Goal: Task Accomplishment & Management: Manage account settings

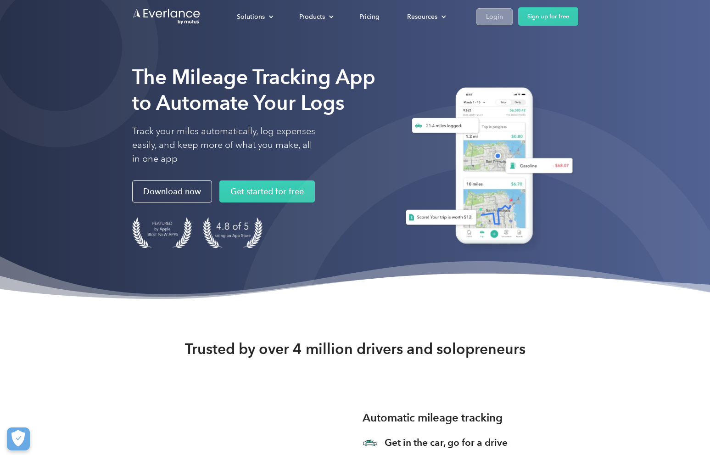
click at [481, 15] on link "Login" at bounding box center [494, 16] width 36 height 17
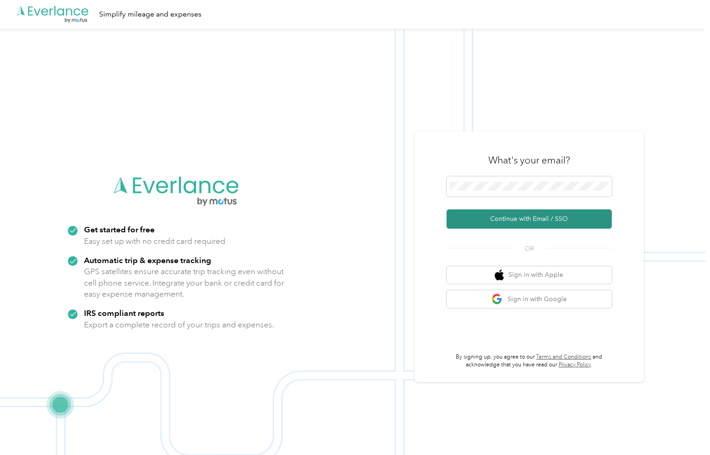
scroll to position [0, 0]
click at [526, 214] on button "Continue with Email / SSO" at bounding box center [529, 219] width 165 height 19
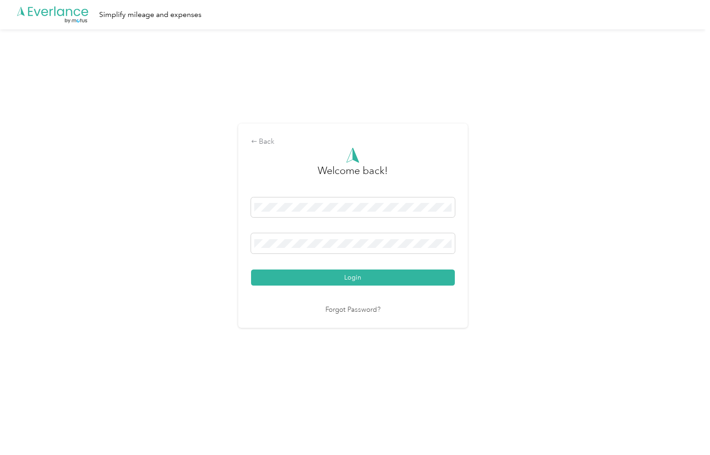
click at [355, 277] on button "Login" at bounding box center [353, 277] width 204 height 16
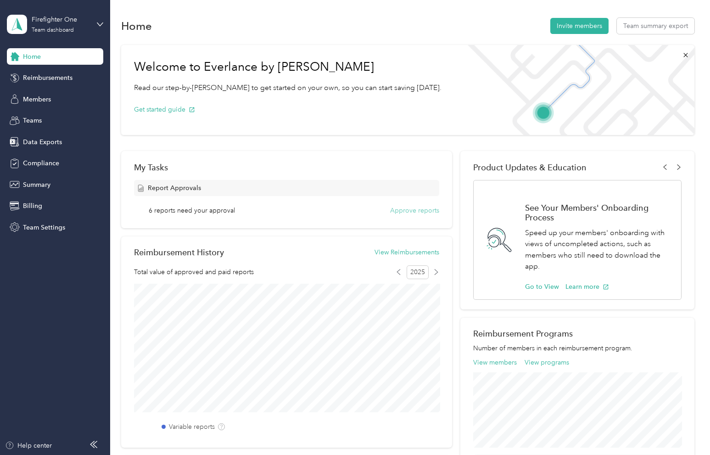
click at [399, 209] on button "Approve reports" at bounding box center [414, 211] width 49 height 10
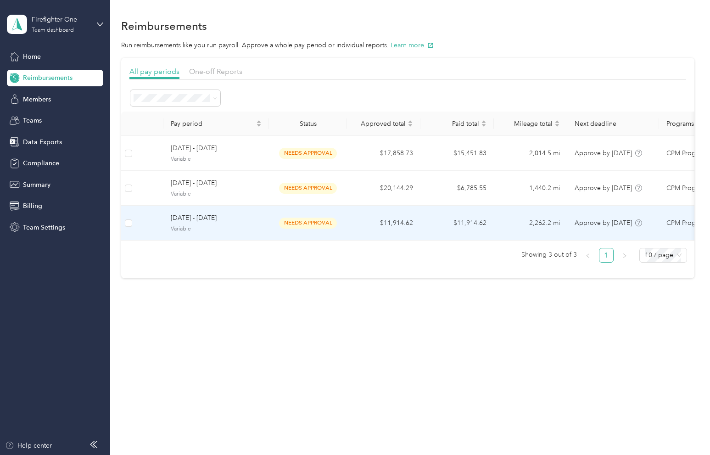
click at [358, 219] on td "$11,914.62" at bounding box center [383, 223] width 73 height 35
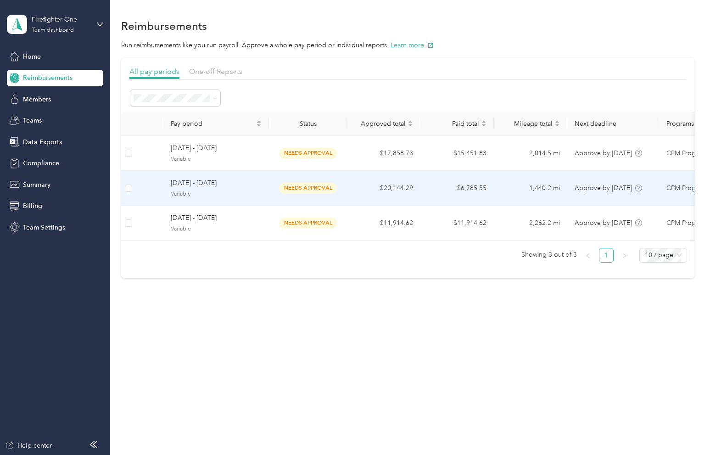
click at [363, 181] on td "$20,144.29" at bounding box center [383, 188] width 73 height 35
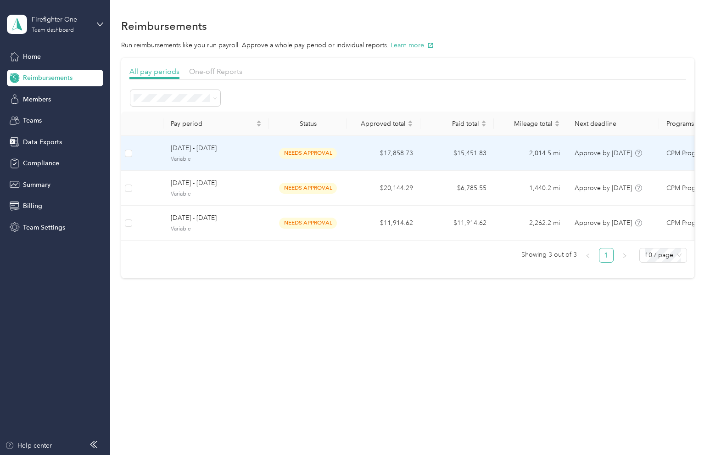
click at [354, 164] on td "$17,858.73" at bounding box center [383, 153] width 73 height 35
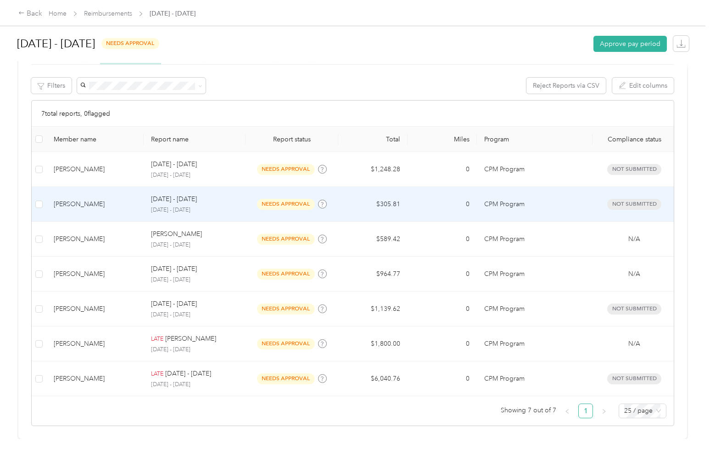
scroll to position [177, 0]
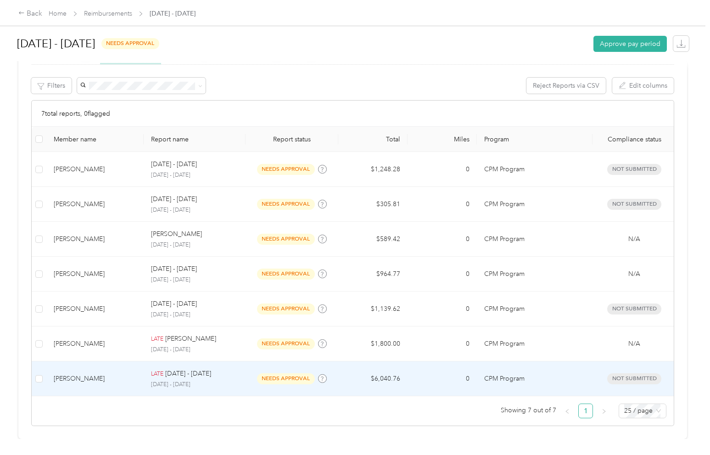
click at [248, 370] on td "needs approval" at bounding box center [292, 378] width 93 height 35
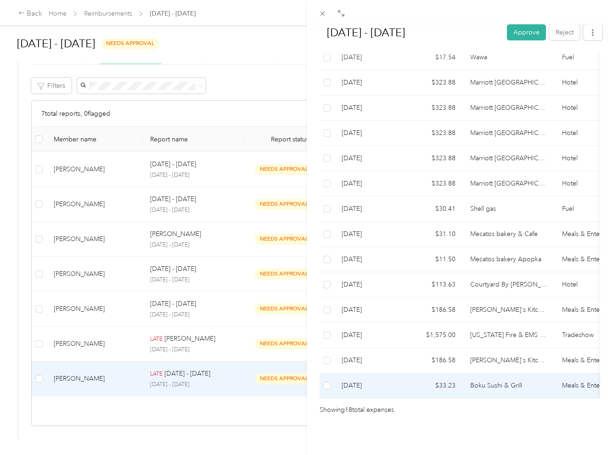
click at [504, 375] on td "Boku Sushi & Grill" at bounding box center [509, 385] width 92 height 25
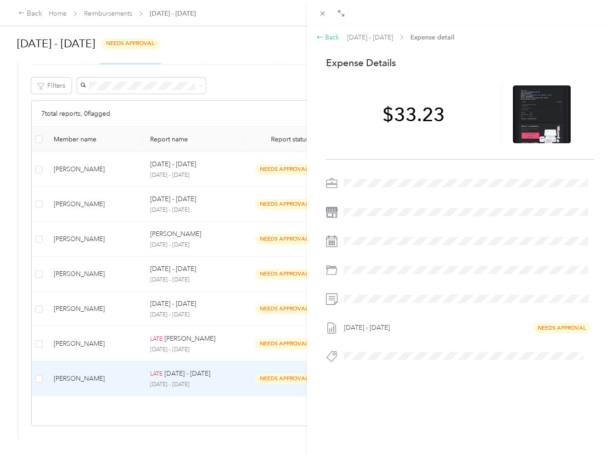
click at [331, 39] on div "Back" at bounding box center [327, 38] width 23 height 10
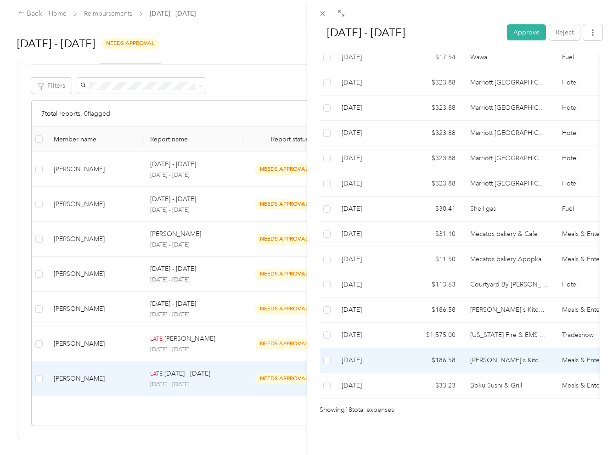
click at [497, 359] on td "[PERSON_NAME]'s Kitchen and Bar" at bounding box center [509, 360] width 92 height 25
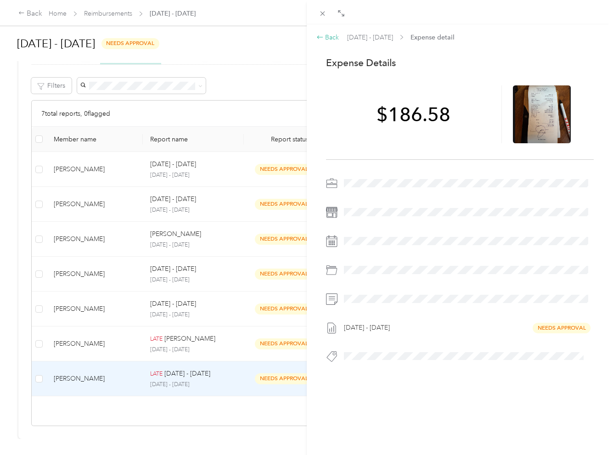
click at [332, 37] on div "Back" at bounding box center [327, 38] width 23 height 10
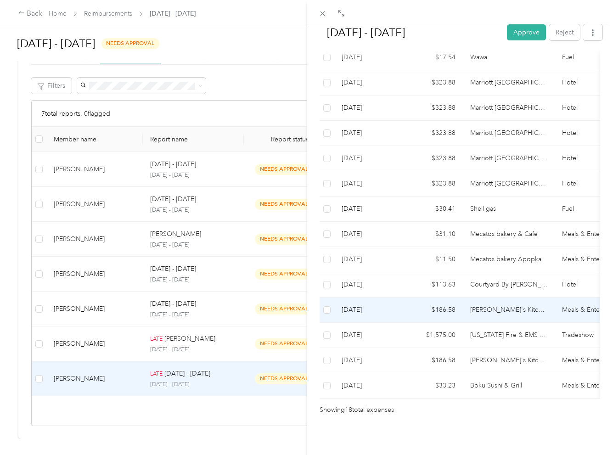
scroll to position [385, 0]
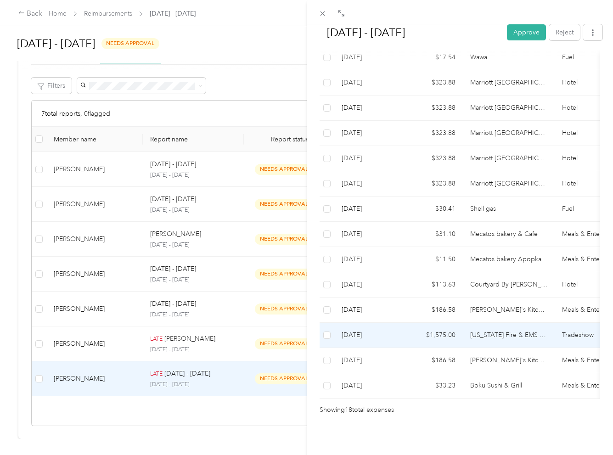
click at [504, 330] on td "[US_STATE] Fire & EMS conference" at bounding box center [509, 335] width 92 height 25
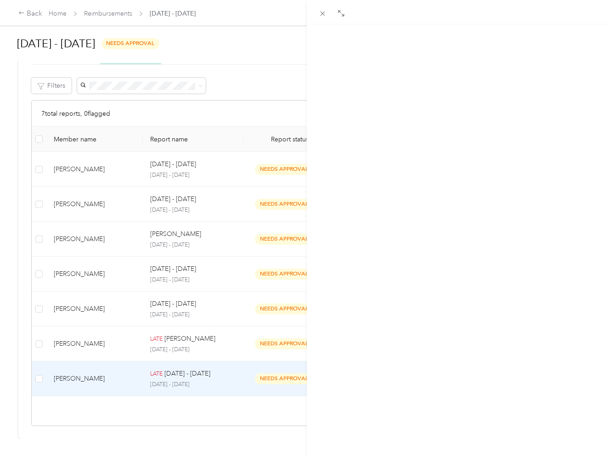
scroll to position [0, 0]
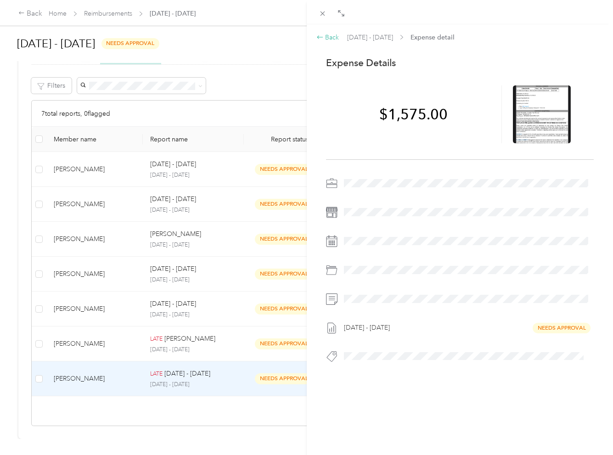
click at [327, 37] on div "Back" at bounding box center [327, 38] width 23 height 10
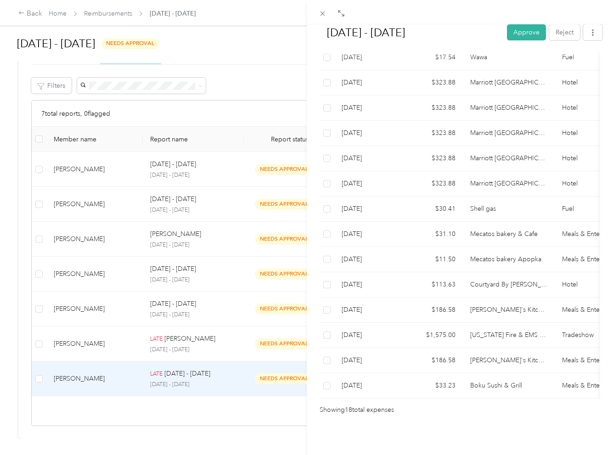
scroll to position [385, 0]
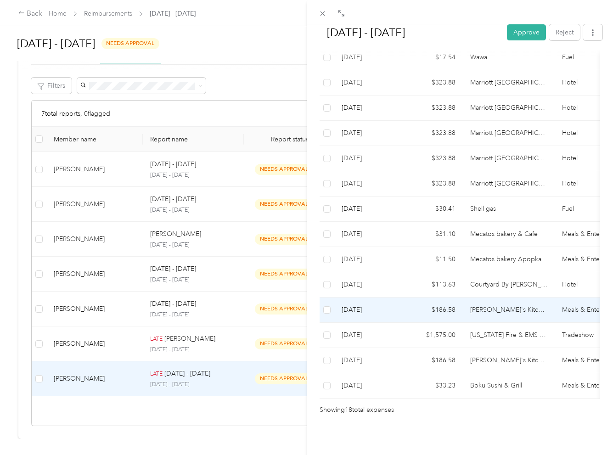
click at [489, 302] on td "[PERSON_NAME]'s Kitchen and Bar" at bounding box center [509, 309] width 92 height 25
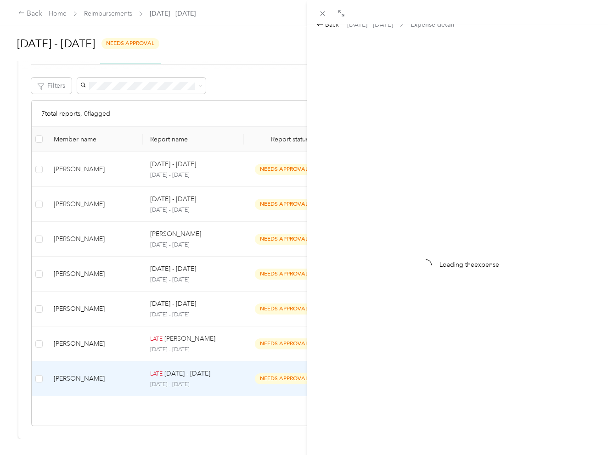
scroll to position [0, 0]
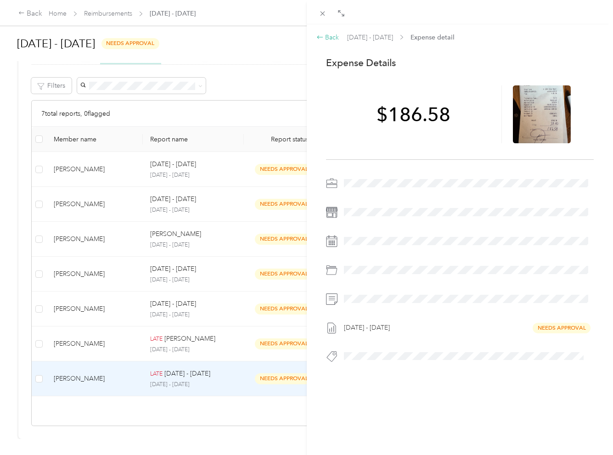
click at [321, 37] on icon at bounding box center [320, 36] width 6 height 3
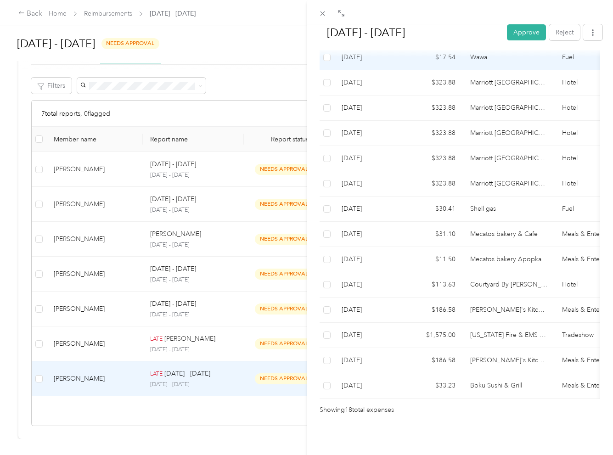
scroll to position [385, 0]
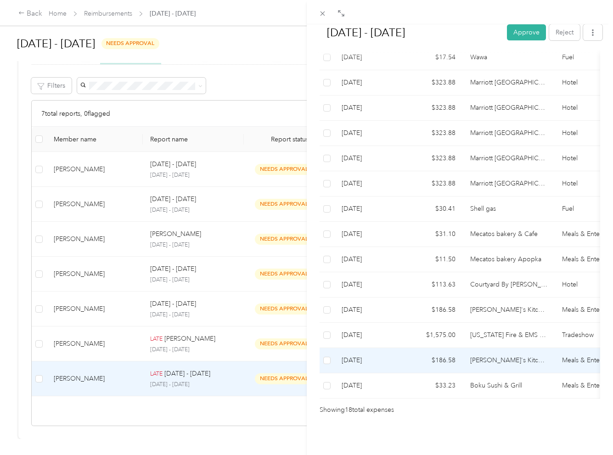
click at [532, 352] on td "[PERSON_NAME]'s Kitchen and Bar" at bounding box center [509, 360] width 92 height 25
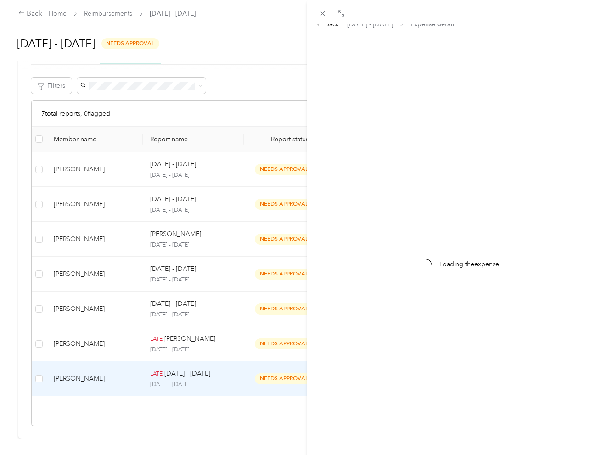
scroll to position [0, 0]
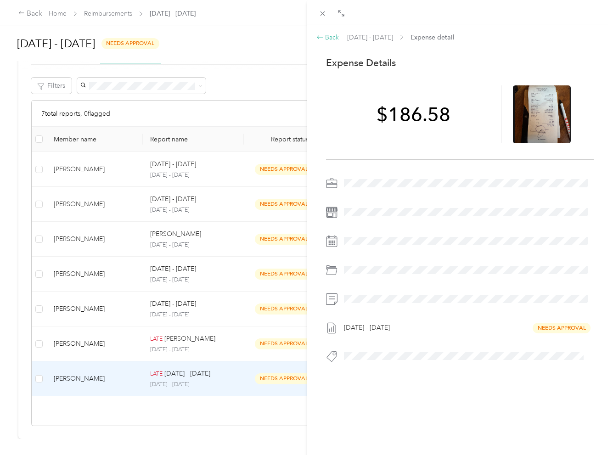
click at [332, 35] on div "Back" at bounding box center [327, 38] width 23 height 10
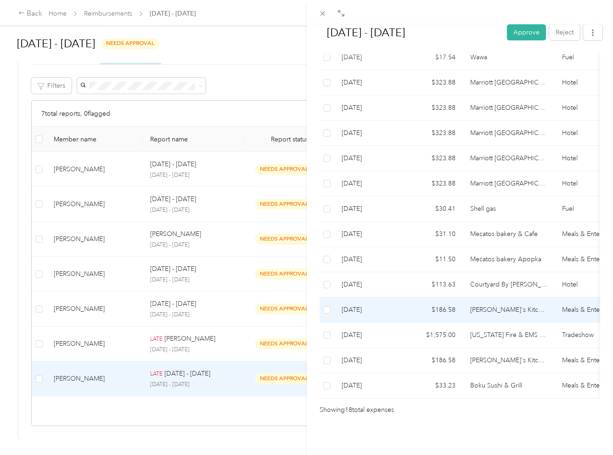
scroll to position [385, 0]
click at [329, 306] on span at bounding box center [326, 309] width 7 height 7
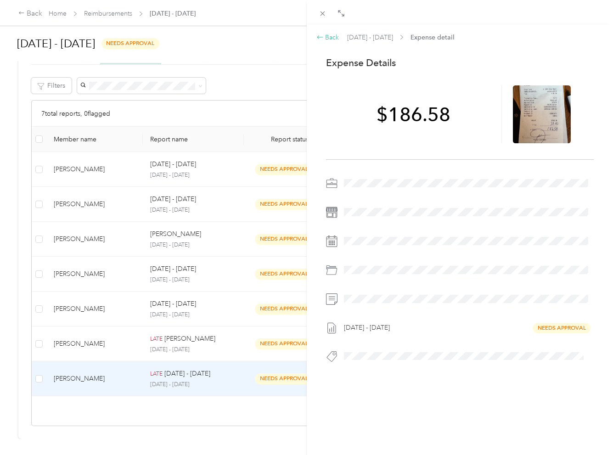
click at [335, 38] on div "Back" at bounding box center [327, 38] width 23 height 10
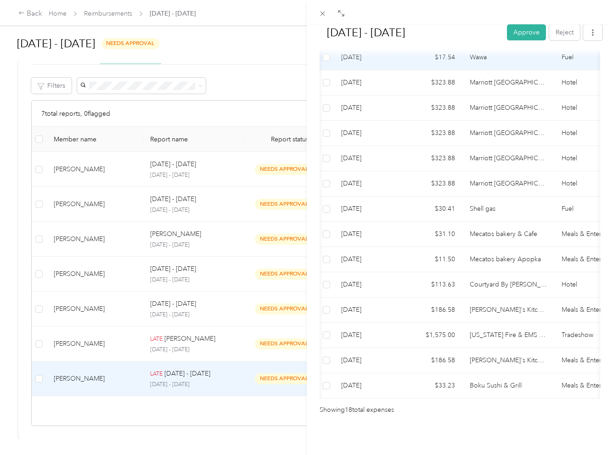
scroll to position [385, 0]
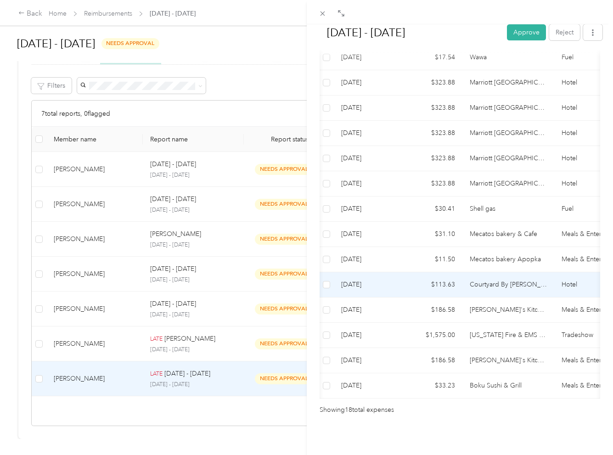
click at [502, 284] on td "Courtyard By [PERSON_NAME]" at bounding box center [508, 284] width 92 height 25
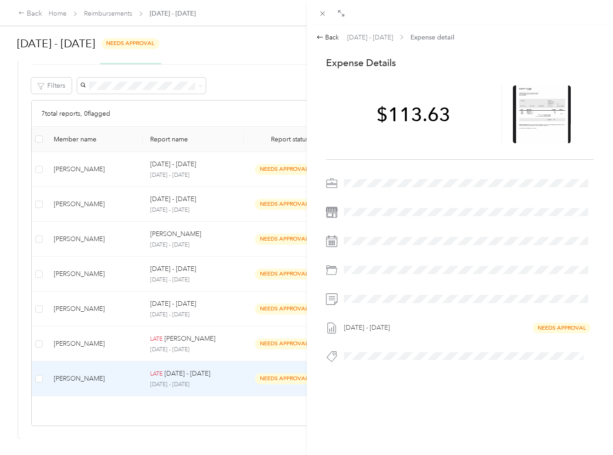
scroll to position [0, 0]
click at [328, 38] on div "Back" at bounding box center [327, 38] width 23 height 10
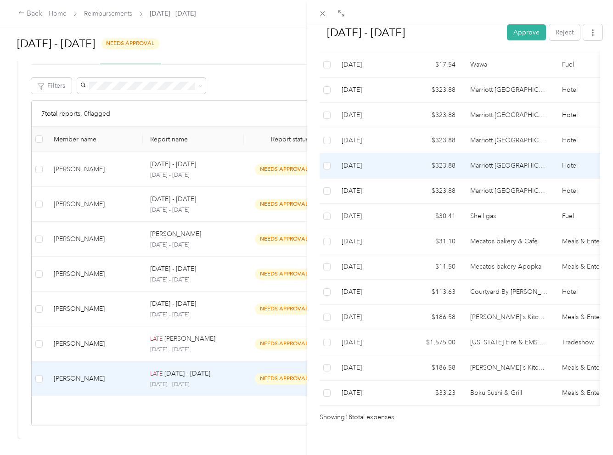
scroll to position [375, 0]
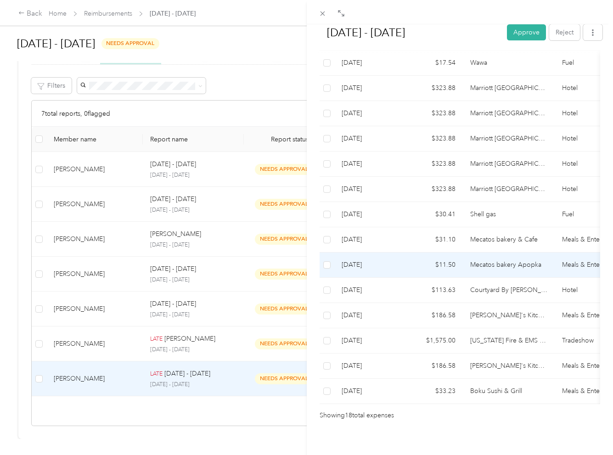
click at [505, 269] on td "Mecatos bakery Apopka" at bounding box center [509, 264] width 92 height 25
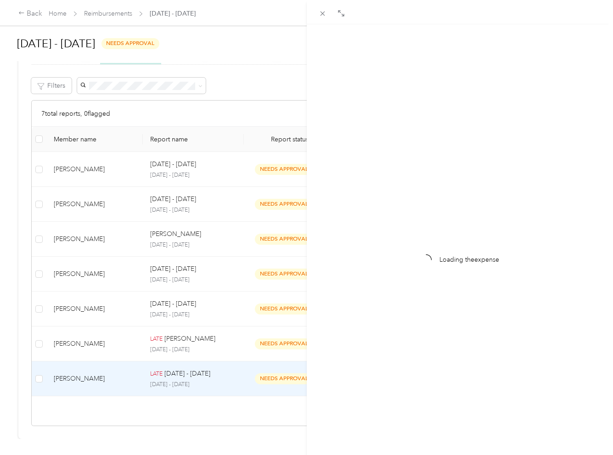
scroll to position [0, 0]
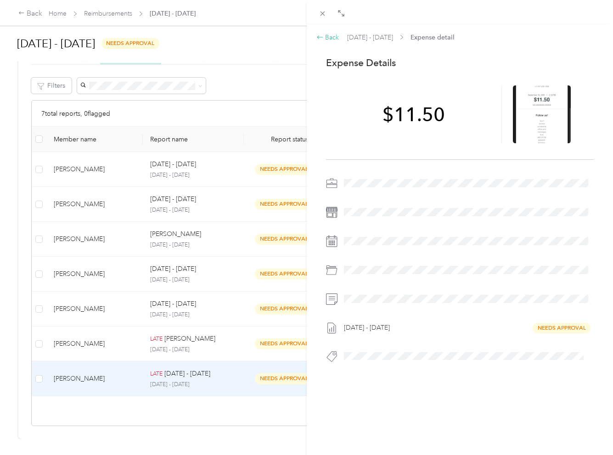
click at [327, 38] on div "Back" at bounding box center [327, 38] width 23 height 10
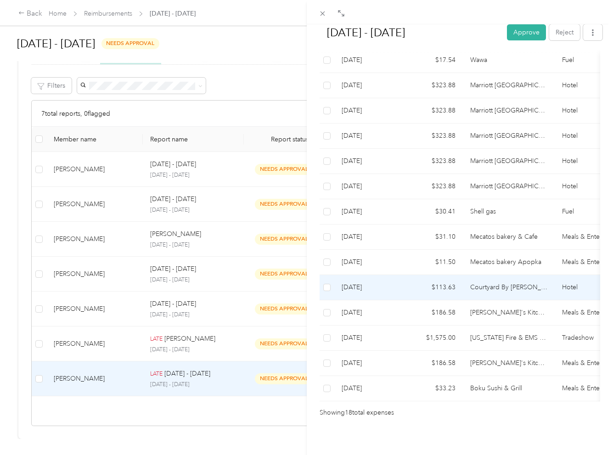
scroll to position [380, 0]
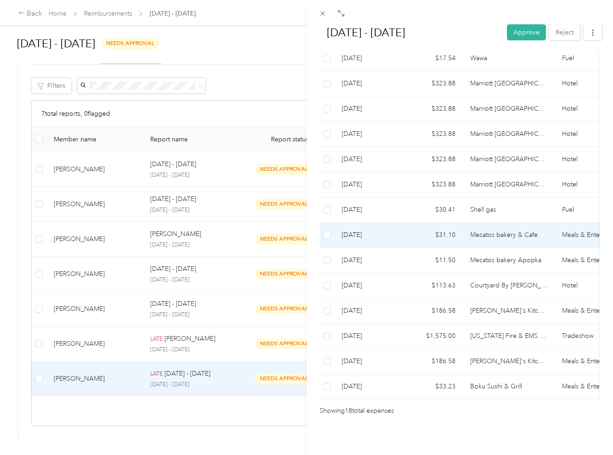
click at [499, 235] on td "Mecatos bakery & Cafe" at bounding box center [509, 235] width 92 height 25
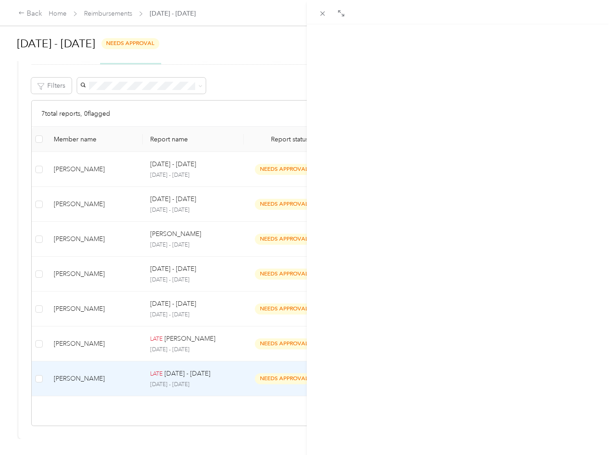
scroll to position [0, 0]
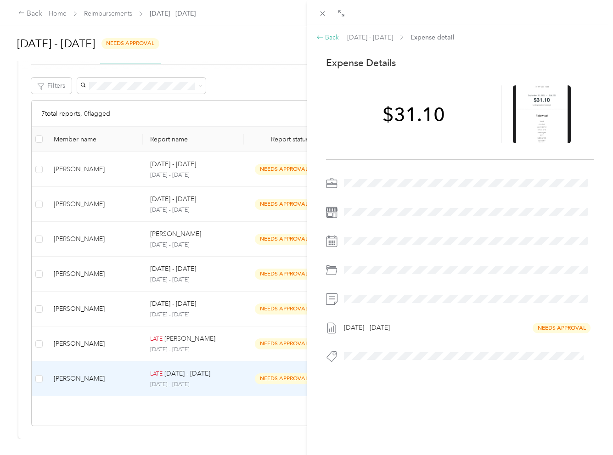
click at [332, 35] on div "Back" at bounding box center [327, 38] width 23 height 10
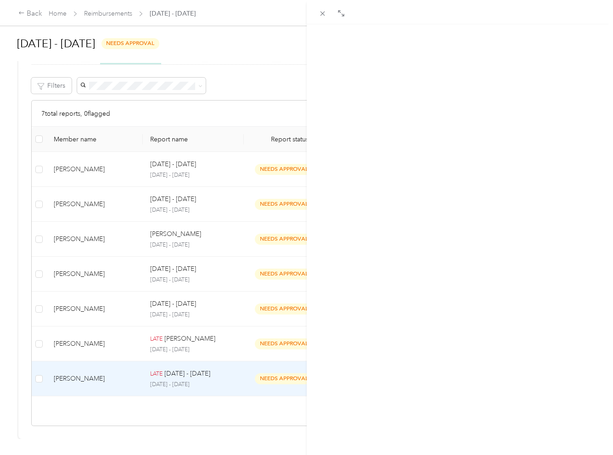
click at [332, 35] on div at bounding box center [409, 35] width 184 height 2
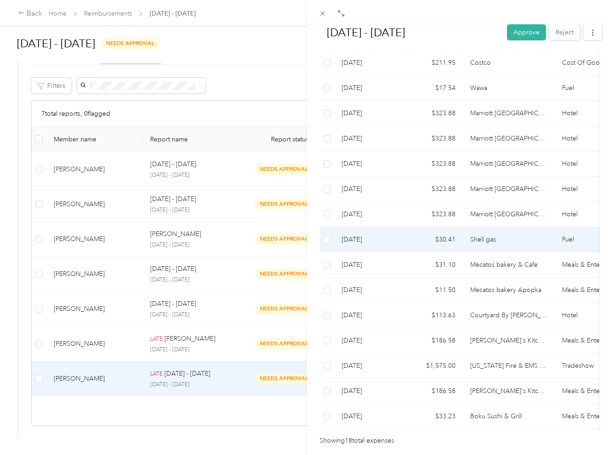
click at [492, 242] on td "Shell gas" at bounding box center [509, 239] width 92 height 25
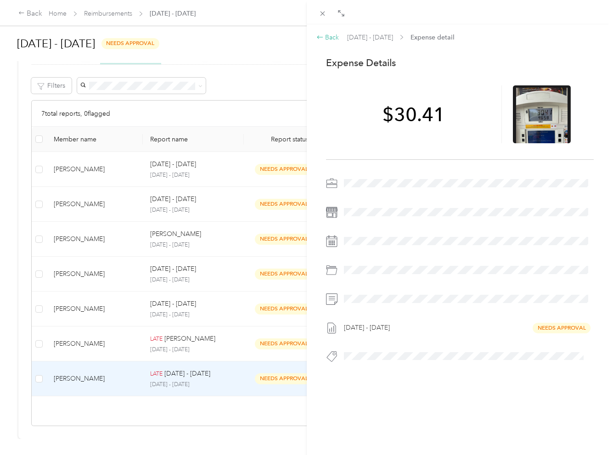
click at [328, 37] on div "Back" at bounding box center [327, 38] width 23 height 10
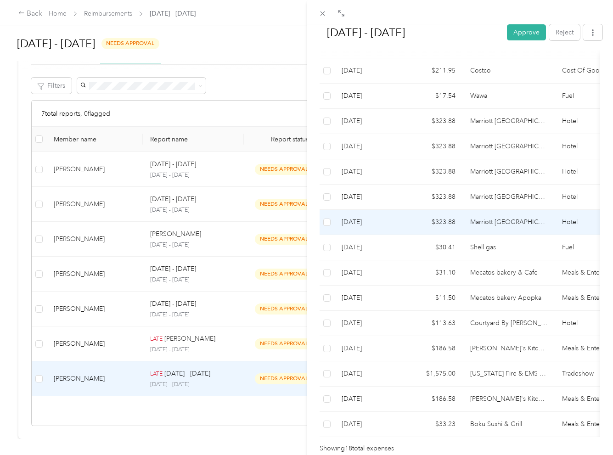
click at [502, 225] on td "Marriott [GEOGRAPHIC_DATA]" at bounding box center [509, 222] width 92 height 25
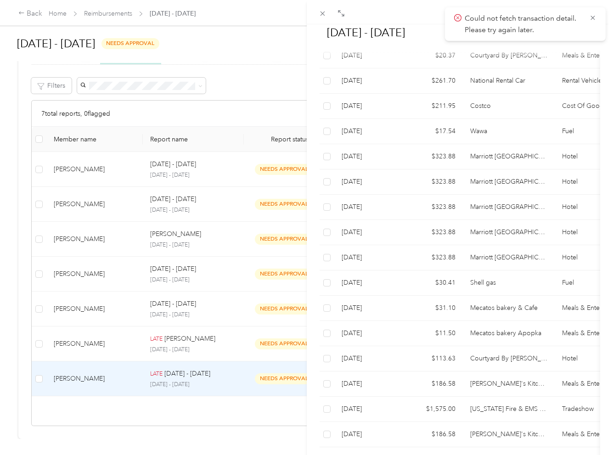
scroll to position [309, 0]
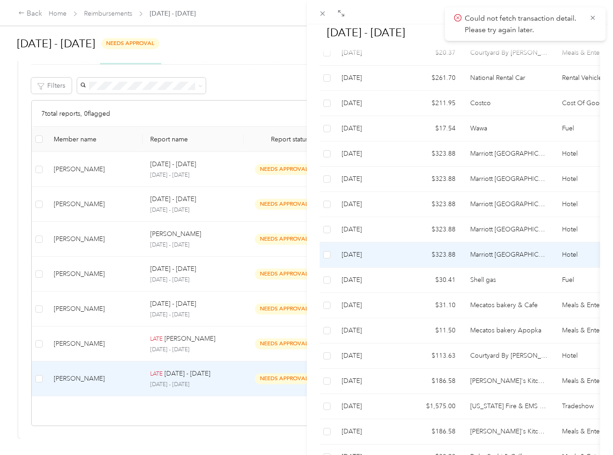
click at [516, 258] on td "Marriott [GEOGRAPHIC_DATA]" at bounding box center [509, 254] width 92 height 25
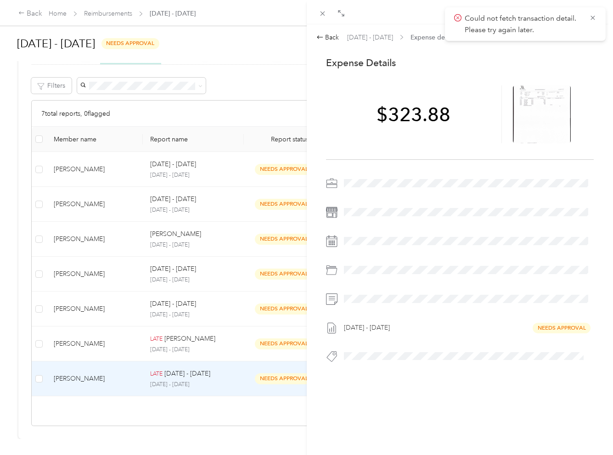
scroll to position [0, 0]
click at [330, 39] on div "Back" at bounding box center [327, 38] width 23 height 10
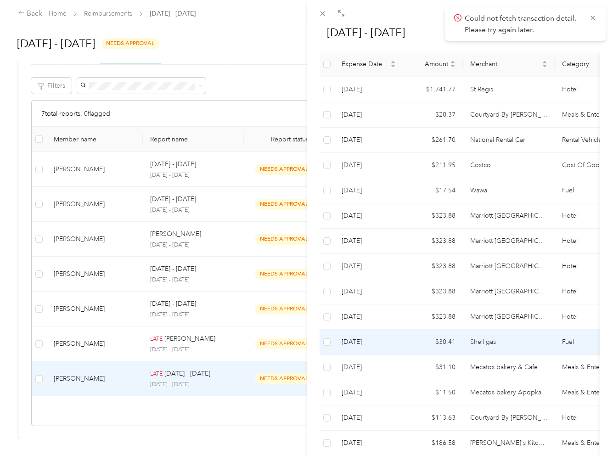
scroll to position [248, 0]
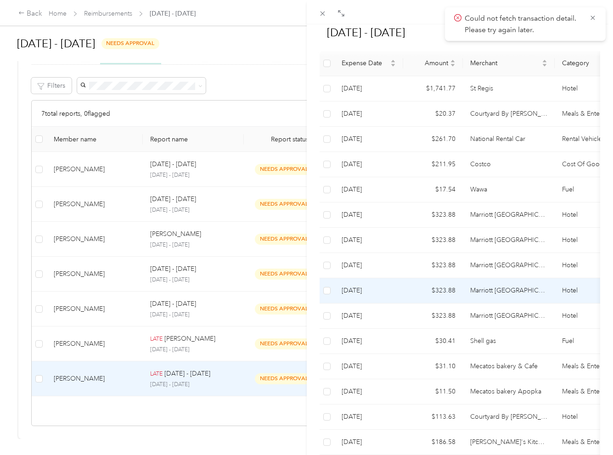
click at [512, 295] on td "Marriott [GEOGRAPHIC_DATA]" at bounding box center [509, 290] width 92 height 25
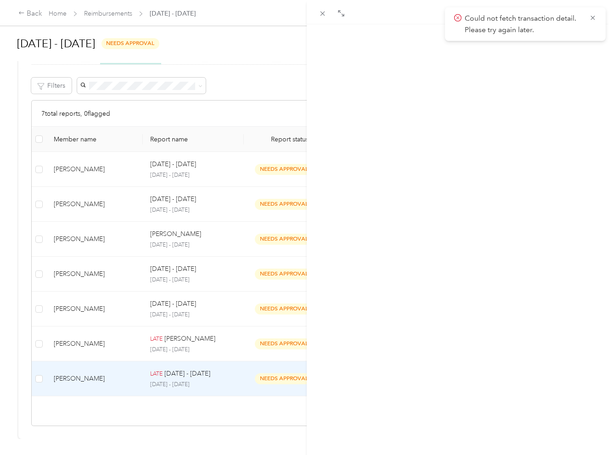
scroll to position [0, 0]
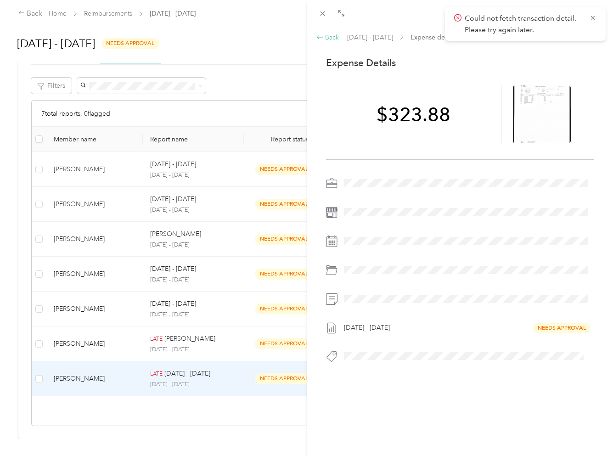
click at [330, 38] on div "Back" at bounding box center [327, 38] width 23 height 10
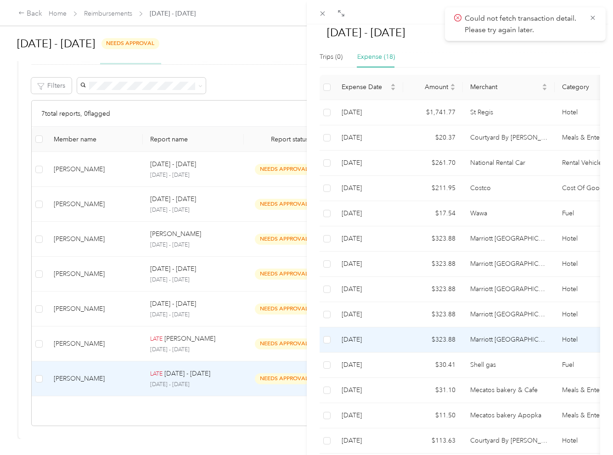
scroll to position [225, 0]
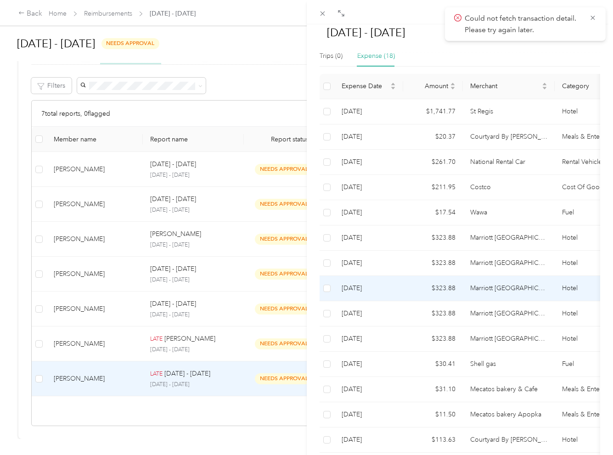
click at [514, 295] on td "Marriott [GEOGRAPHIC_DATA]" at bounding box center [509, 288] width 92 height 25
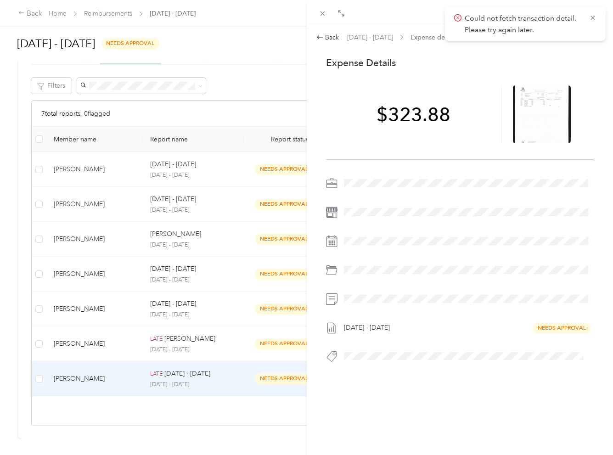
scroll to position [0, 0]
click at [331, 40] on div "Back" at bounding box center [327, 38] width 23 height 10
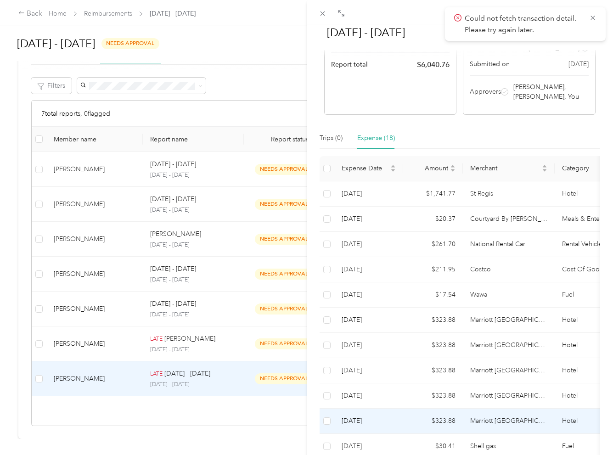
scroll to position [148, 0]
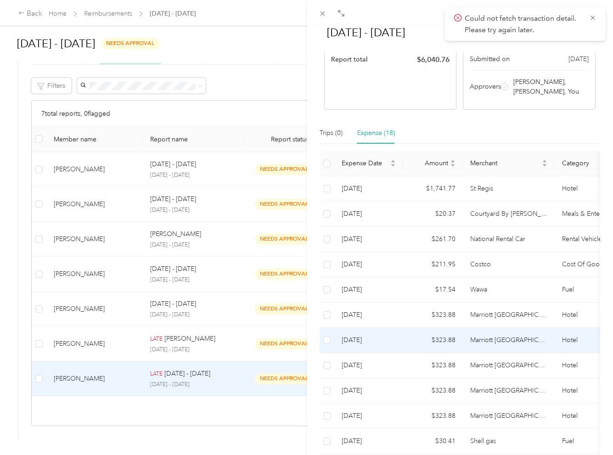
click at [524, 340] on td "Marriott [GEOGRAPHIC_DATA]" at bounding box center [509, 340] width 92 height 25
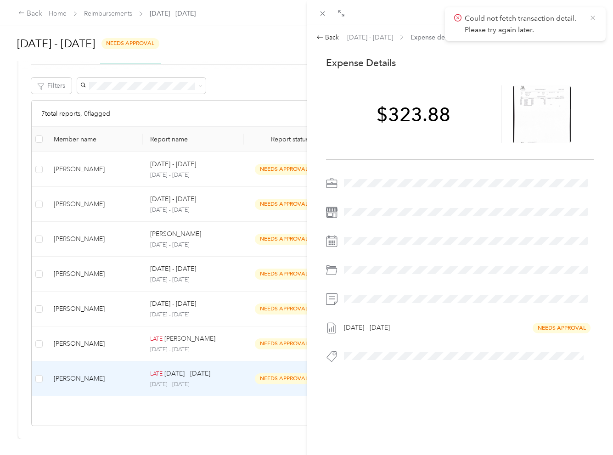
click at [591, 19] on icon at bounding box center [592, 18] width 7 height 8
click at [333, 37] on div "Back" at bounding box center [327, 38] width 23 height 10
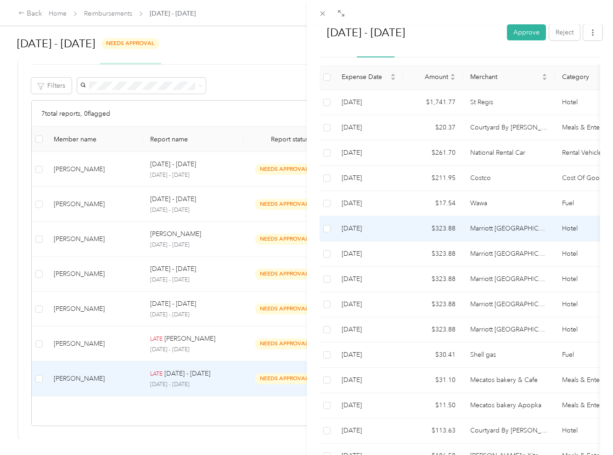
click at [509, 232] on td "Marriott [GEOGRAPHIC_DATA]" at bounding box center [509, 228] width 92 height 25
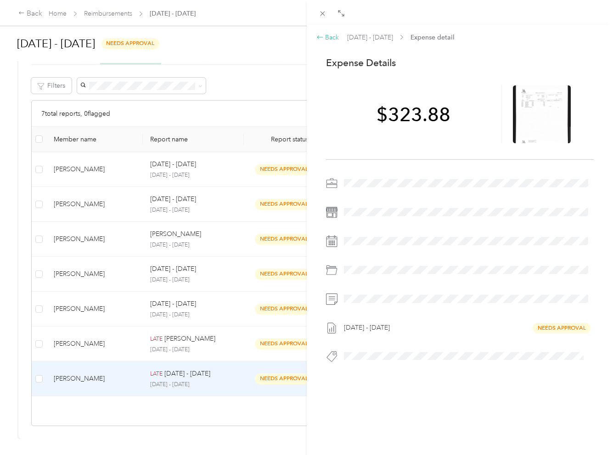
click at [328, 36] on div "Back" at bounding box center [327, 38] width 23 height 10
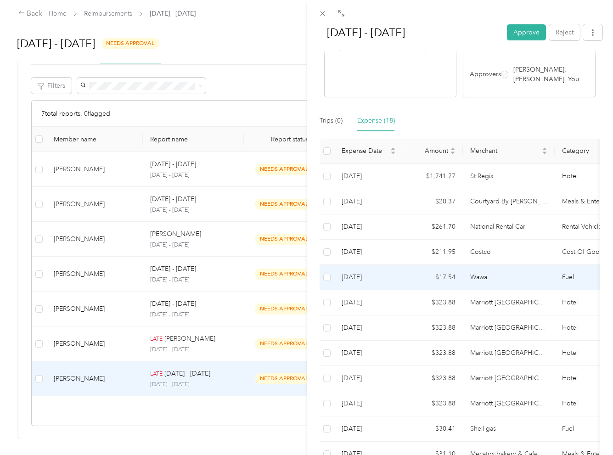
click at [518, 279] on td "Wawa" at bounding box center [509, 277] width 92 height 25
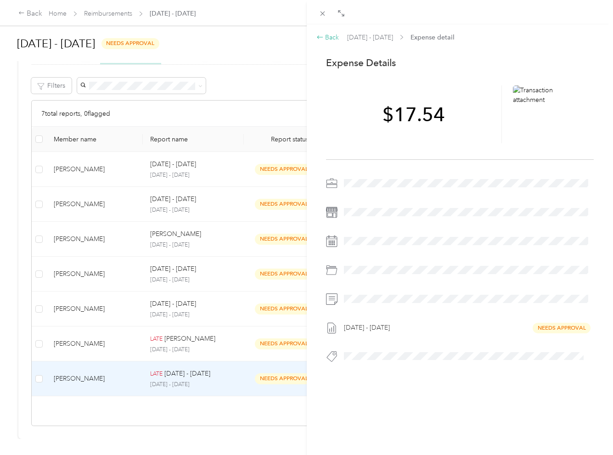
click at [330, 37] on div "Back" at bounding box center [327, 38] width 23 height 10
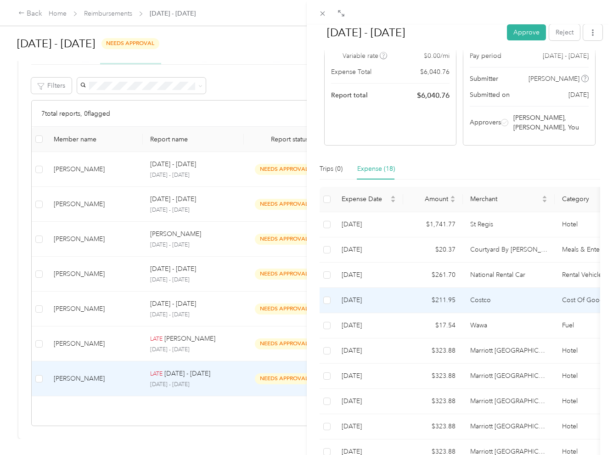
scroll to position [115, 0]
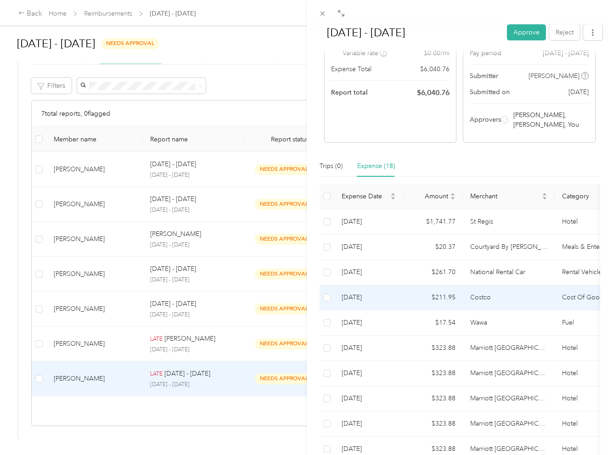
click at [515, 301] on td "Costco" at bounding box center [509, 297] width 92 height 25
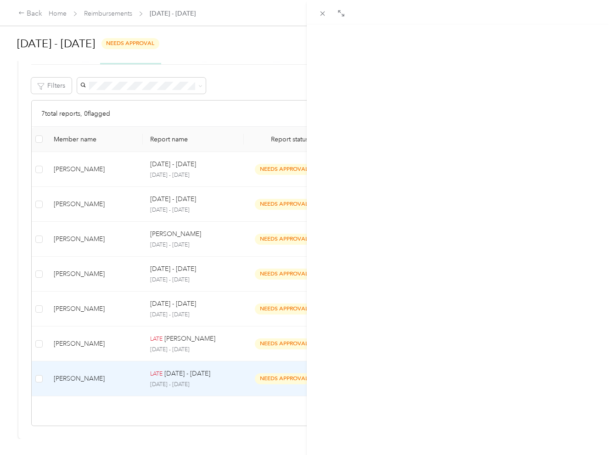
scroll to position [0, 0]
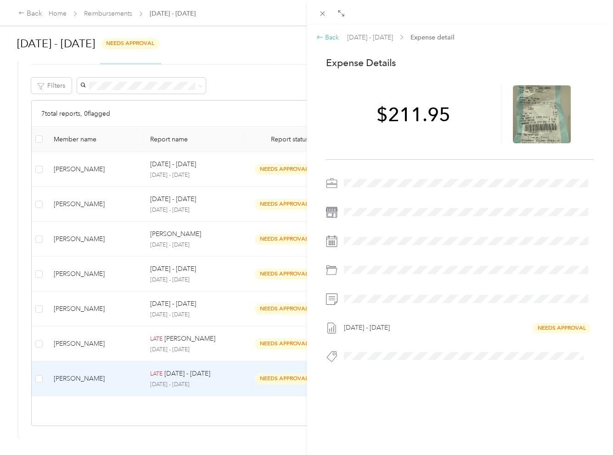
click at [335, 39] on div "Back" at bounding box center [327, 38] width 23 height 10
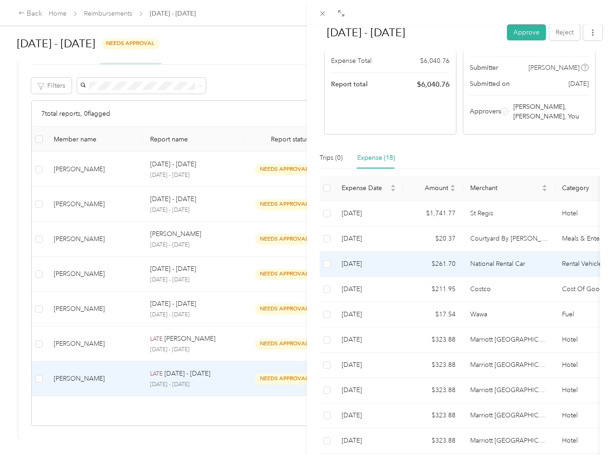
click at [504, 266] on td "National Rental Car" at bounding box center [509, 264] width 92 height 25
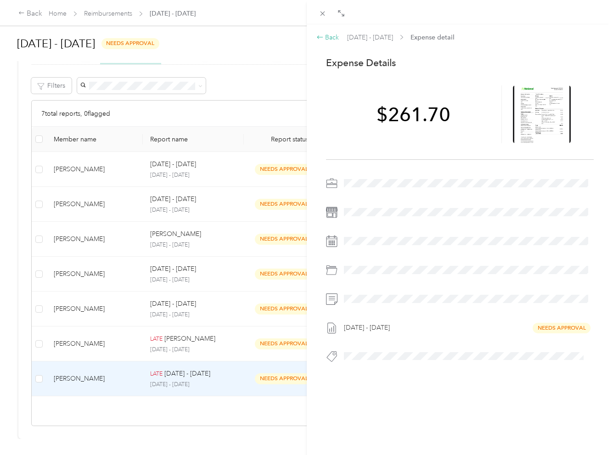
click at [326, 36] on div "Back" at bounding box center [327, 38] width 23 height 10
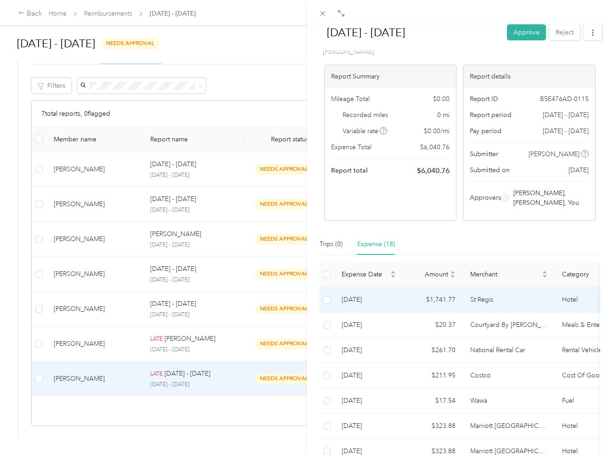
scroll to position [38, 0]
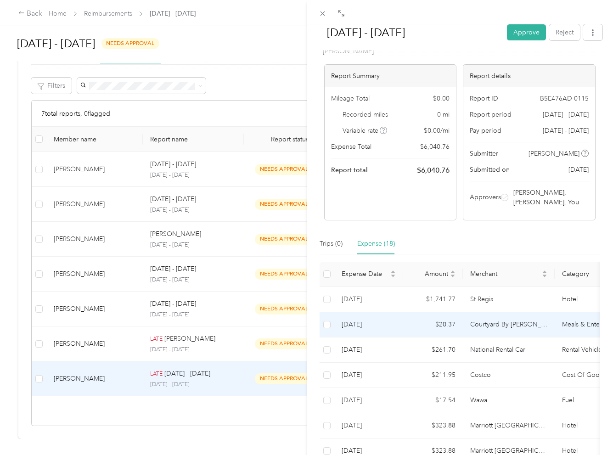
click at [526, 322] on td "Courtyard By [PERSON_NAME]" at bounding box center [509, 324] width 92 height 25
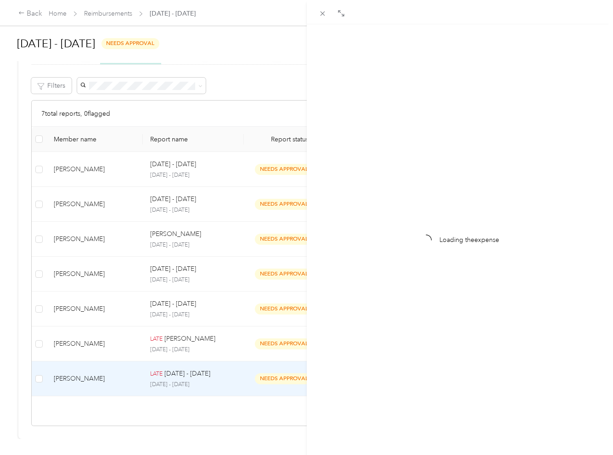
scroll to position [0, 0]
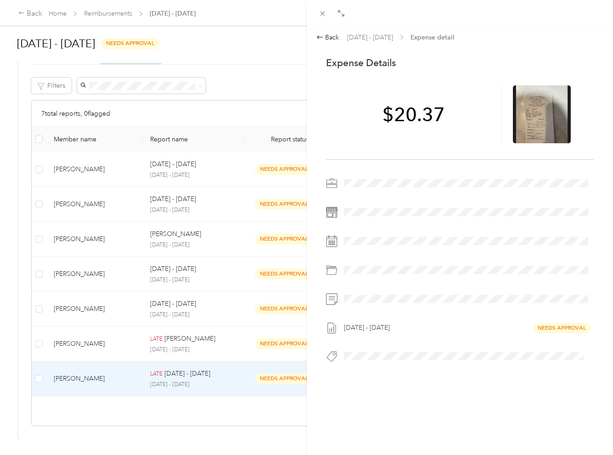
click at [334, 44] on div "Back [DATE] - [DATE] Expense detail This expense cannot be edited because it is…" at bounding box center [459, 217] width 287 height 369
click at [331, 41] on div "Back" at bounding box center [327, 38] width 23 height 10
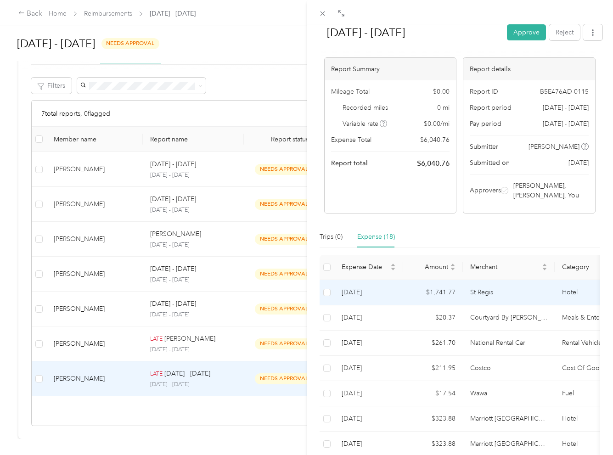
scroll to position [46, 0]
click at [516, 293] on td "St Regis" at bounding box center [509, 291] width 92 height 25
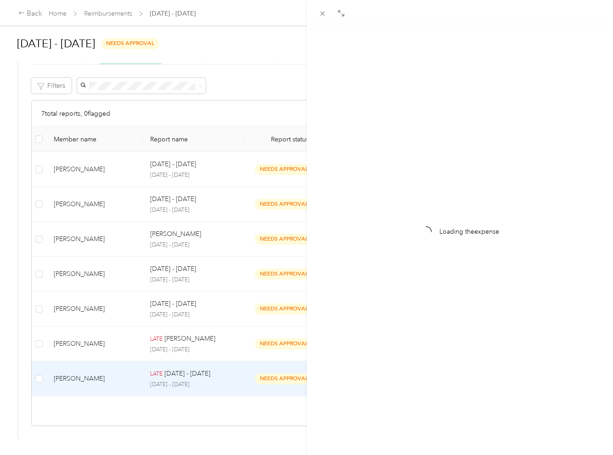
scroll to position [0, 0]
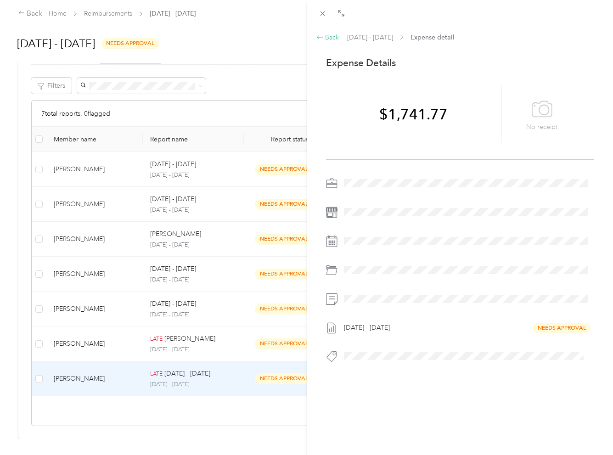
click at [331, 36] on div "Back" at bounding box center [327, 38] width 23 height 10
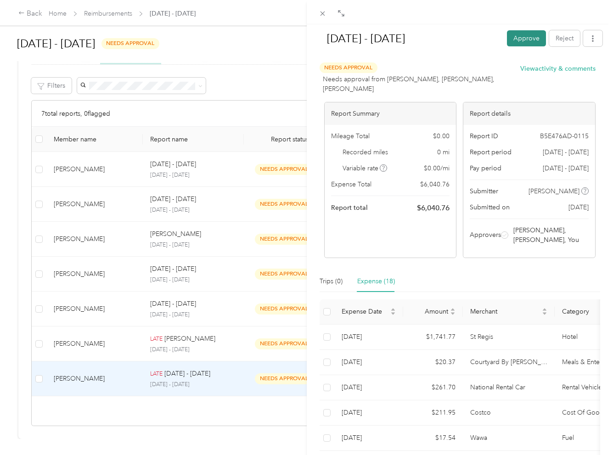
click at [524, 38] on button "Approve" at bounding box center [526, 38] width 39 height 16
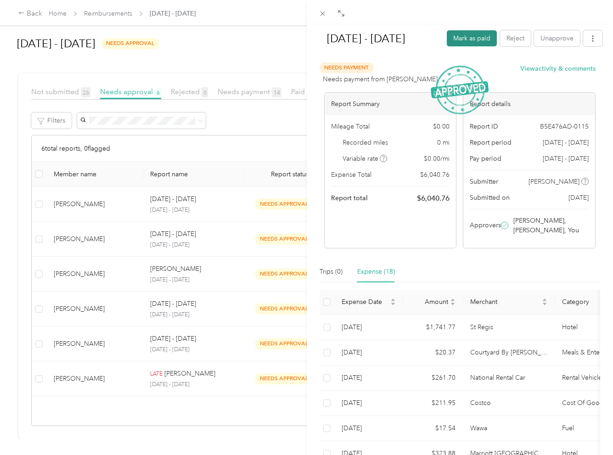
scroll to position [0, 1]
click at [475, 42] on button "Mark as paid" at bounding box center [472, 38] width 50 height 16
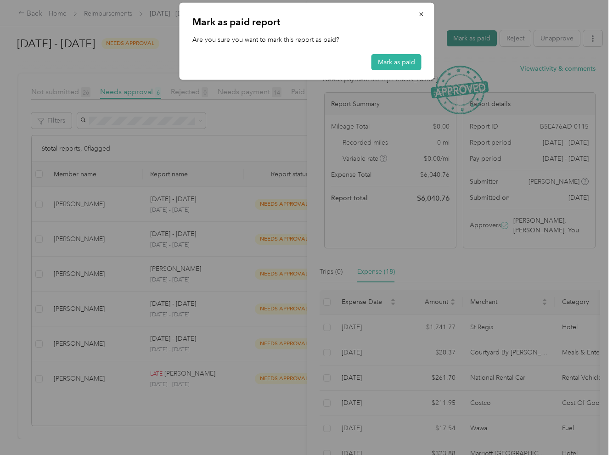
scroll to position [0, 0]
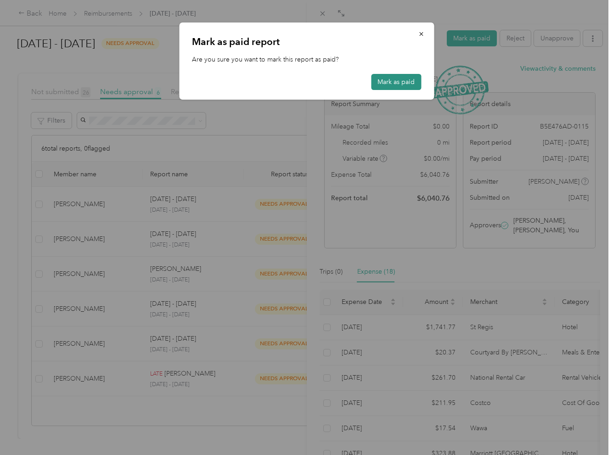
click at [401, 82] on button "Mark as paid" at bounding box center [396, 82] width 50 height 16
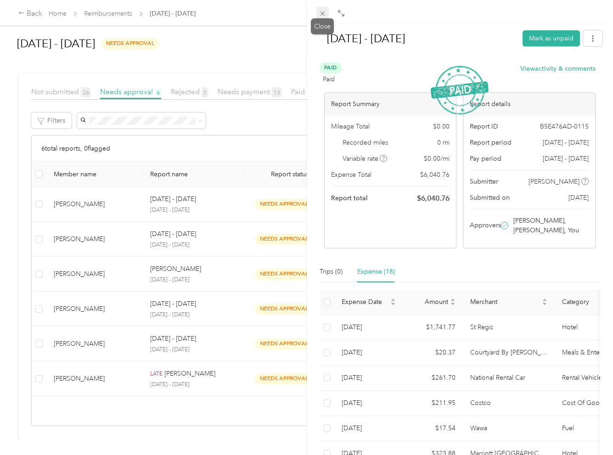
click at [322, 16] on icon at bounding box center [323, 14] width 8 height 8
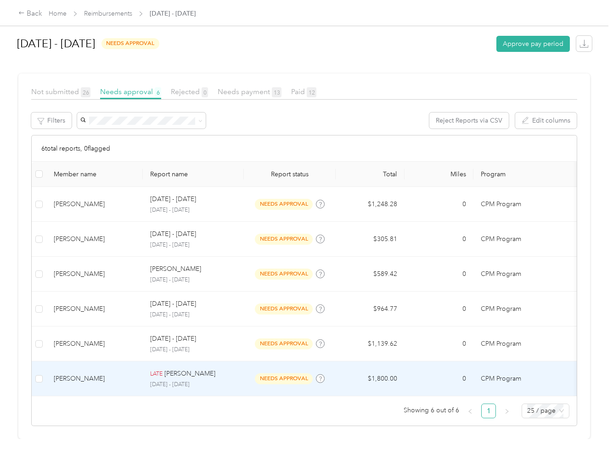
click at [234, 381] on p "[DATE] - [DATE]" at bounding box center [193, 385] width 86 height 8
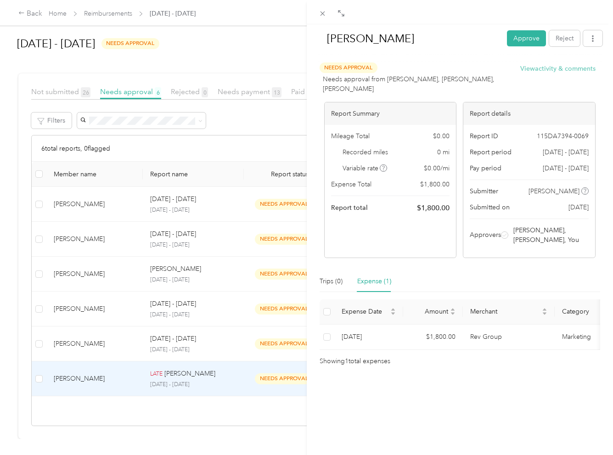
click at [541, 68] on button "View activity & comments" at bounding box center [557, 69] width 75 height 10
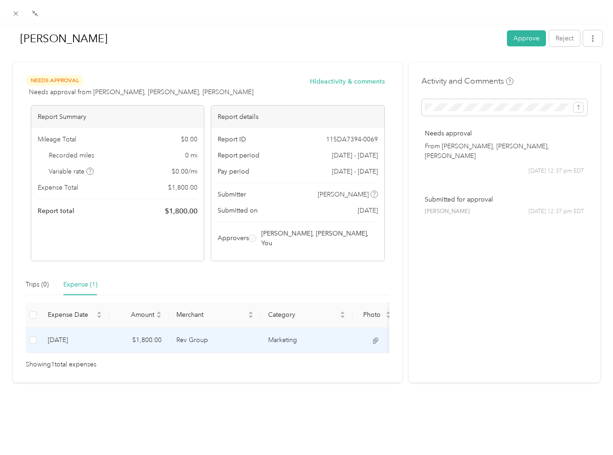
click at [379, 328] on td at bounding box center [376, 340] width 46 height 25
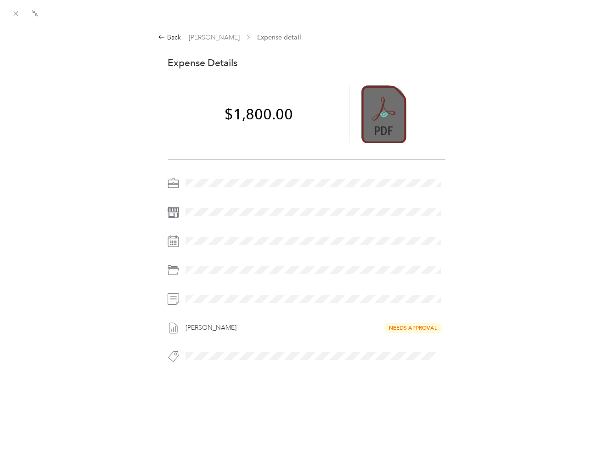
click at [383, 117] on icon at bounding box center [384, 115] width 8 height 6
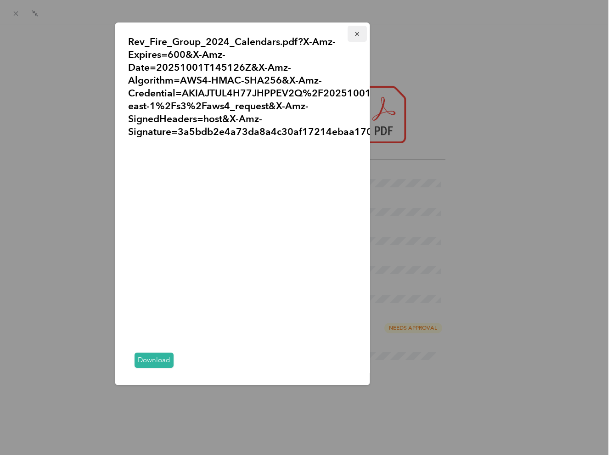
click at [356, 33] on icon "button" at bounding box center [356, 34] width 6 height 6
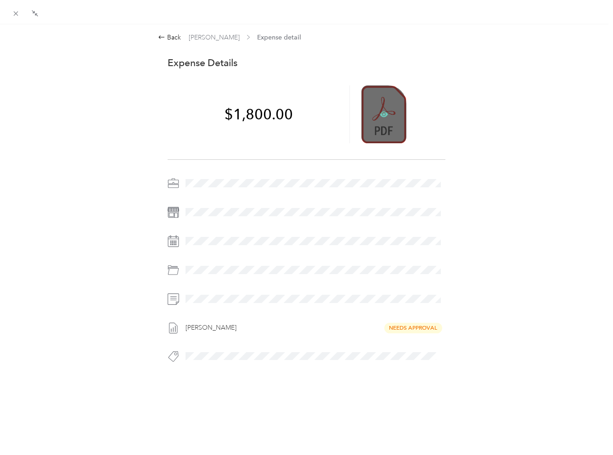
click at [382, 115] on icon at bounding box center [383, 114] width 3 height 3
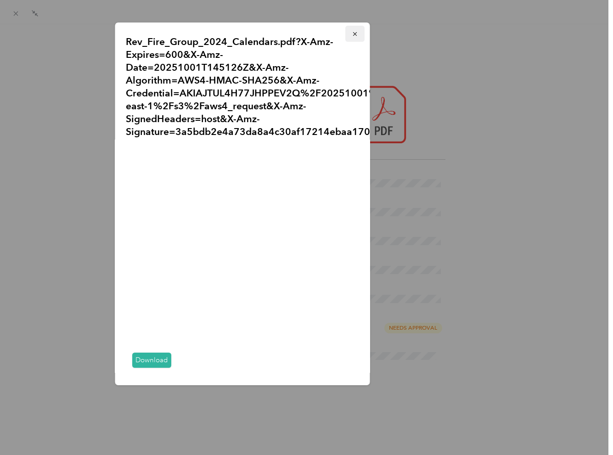
scroll to position [0, 4]
click at [355, 35] on icon "button" at bounding box center [352, 34] width 6 height 6
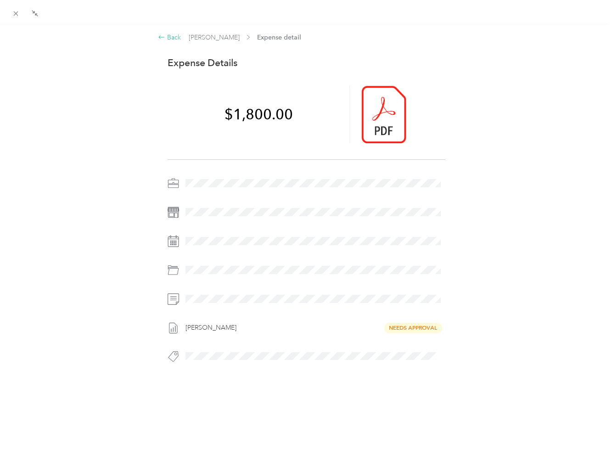
click at [164, 35] on icon at bounding box center [161, 37] width 7 height 7
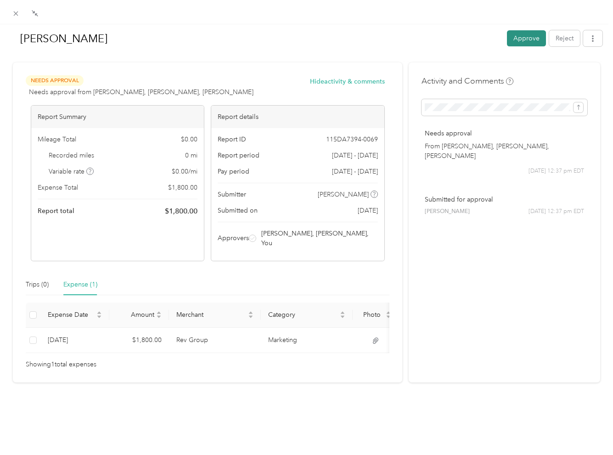
scroll to position [0, 0]
click at [519, 40] on button "Approve" at bounding box center [526, 38] width 39 height 16
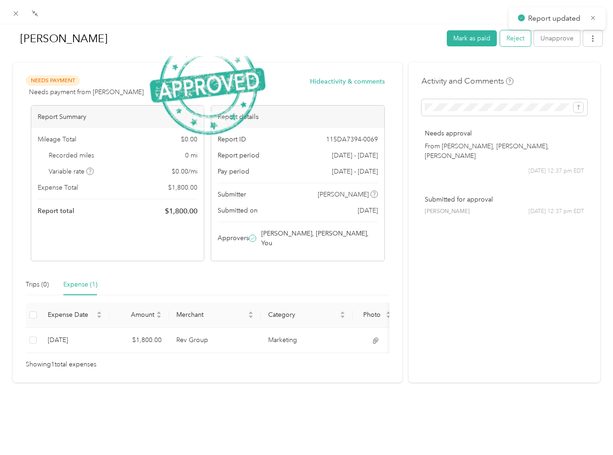
scroll to position [110, 0]
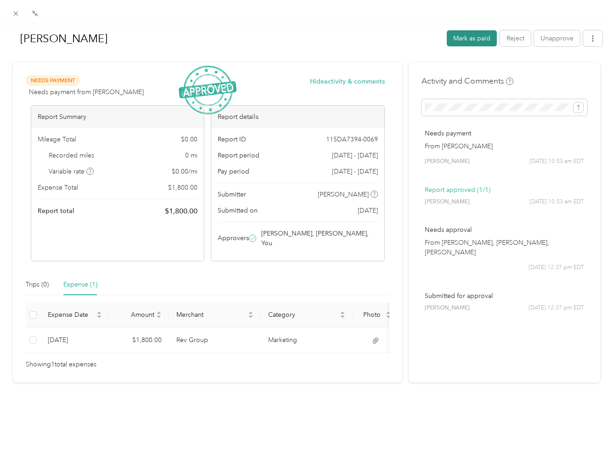
click at [463, 42] on button "Mark as paid" at bounding box center [472, 38] width 50 height 16
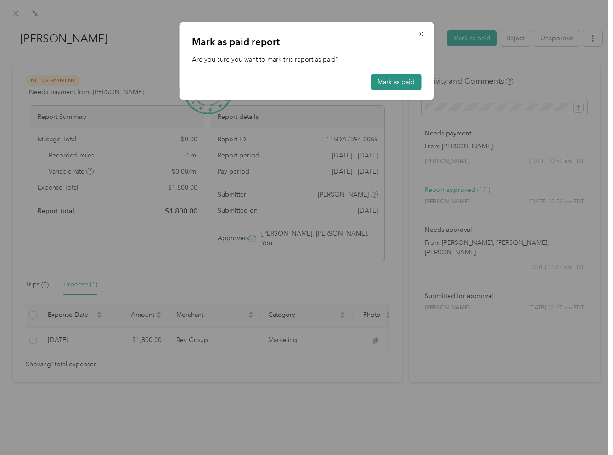
click at [396, 84] on button "Mark as paid" at bounding box center [396, 82] width 50 height 16
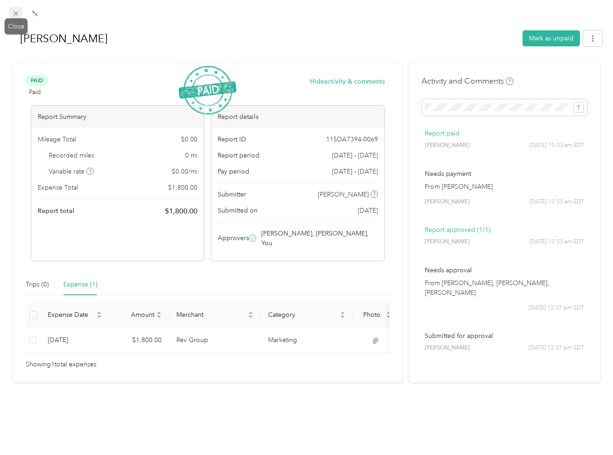
click at [16, 15] on icon at bounding box center [16, 14] width 8 height 8
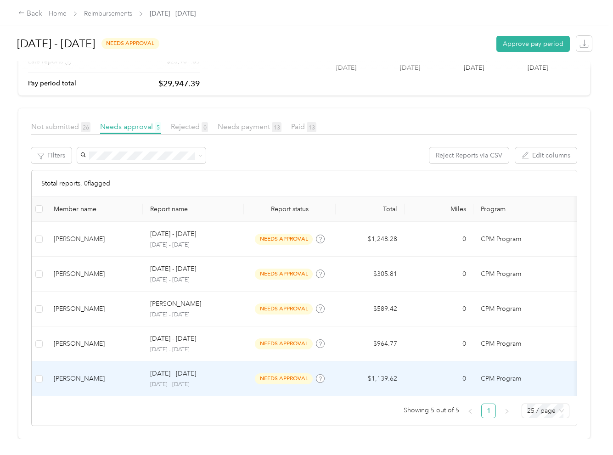
click at [232, 370] on div "[DATE] - [DATE]" at bounding box center [193, 374] width 86 height 10
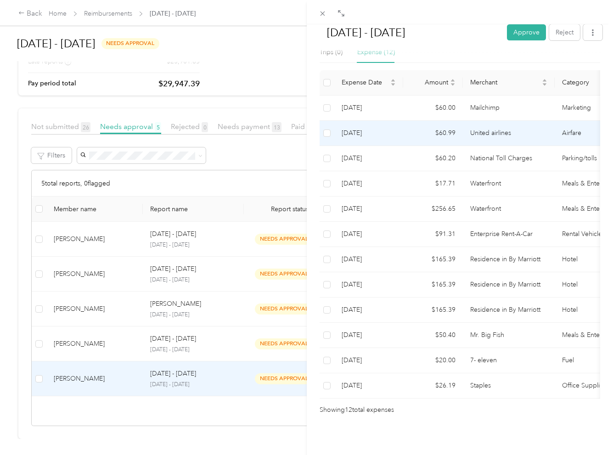
scroll to position [234, 0]
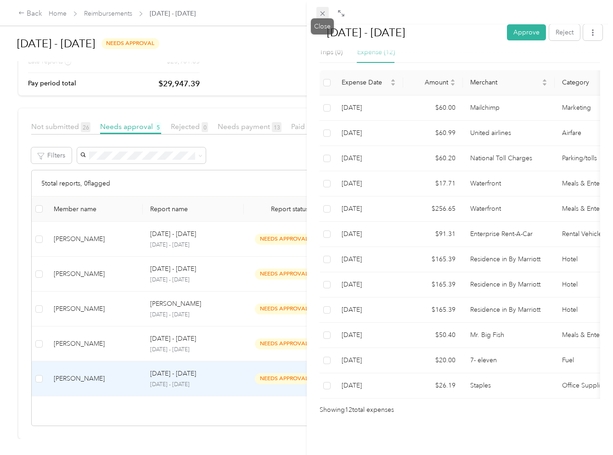
click at [321, 14] on icon at bounding box center [323, 14] width 8 height 8
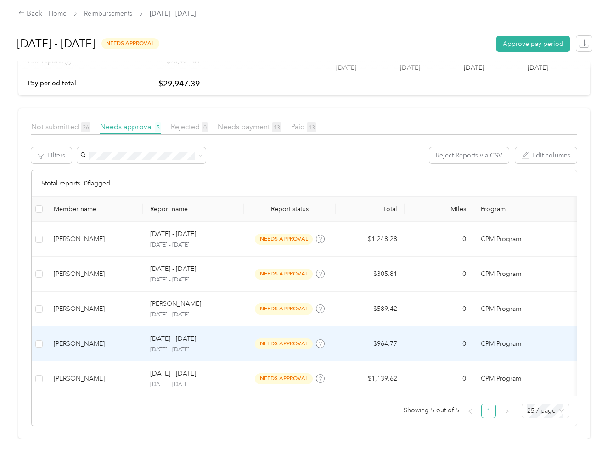
click at [196, 335] on p "[DATE] - [DATE]" at bounding box center [173, 339] width 46 height 10
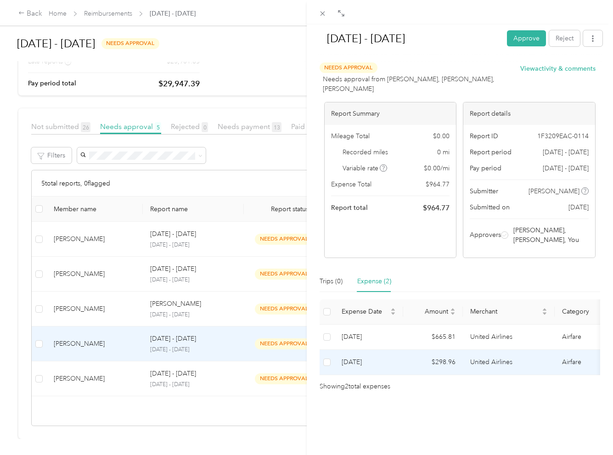
click at [514, 361] on td "United Airlines" at bounding box center [509, 362] width 92 height 25
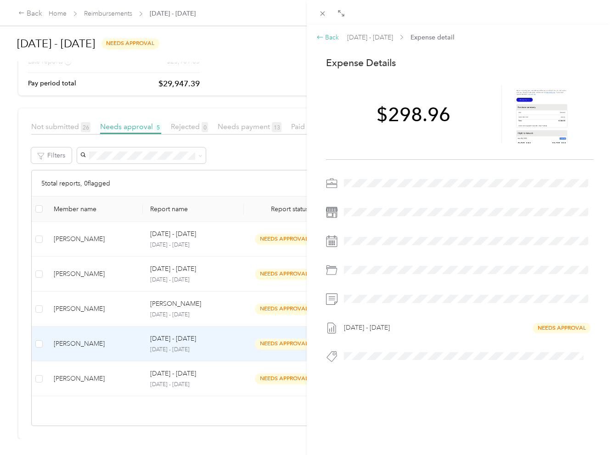
click at [326, 36] on div "Back" at bounding box center [327, 38] width 23 height 10
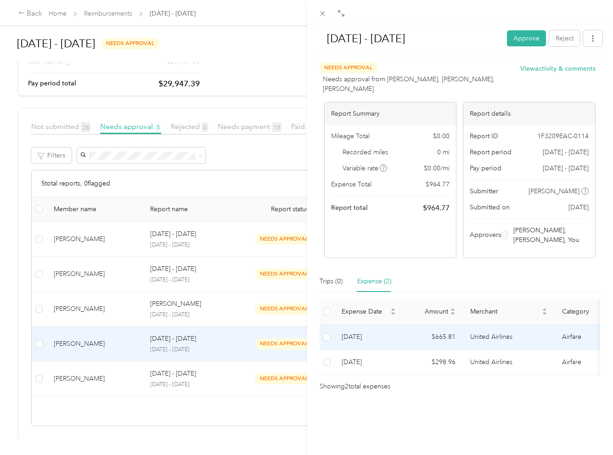
click at [487, 336] on td "United Airlines" at bounding box center [509, 337] width 92 height 25
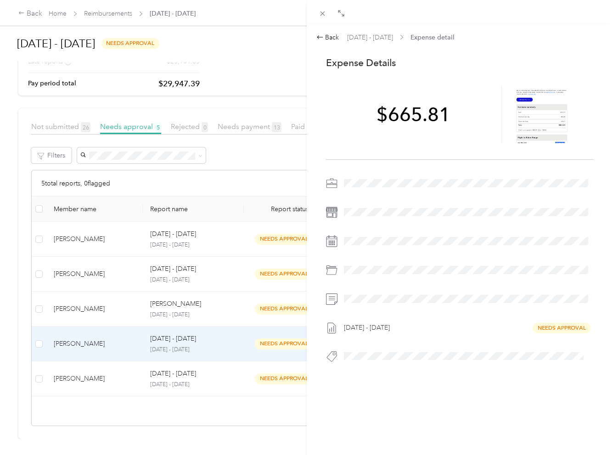
click at [334, 299] on icon at bounding box center [331, 298] width 11 height 11
drag, startPoint x: 334, startPoint y: 299, endPoint x: 339, endPoint y: 298, distance: 5.1
click at [334, 299] on icon at bounding box center [332, 301] width 8 height 8
click at [326, 36] on div "Back" at bounding box center [327, 38] width 23 height 10
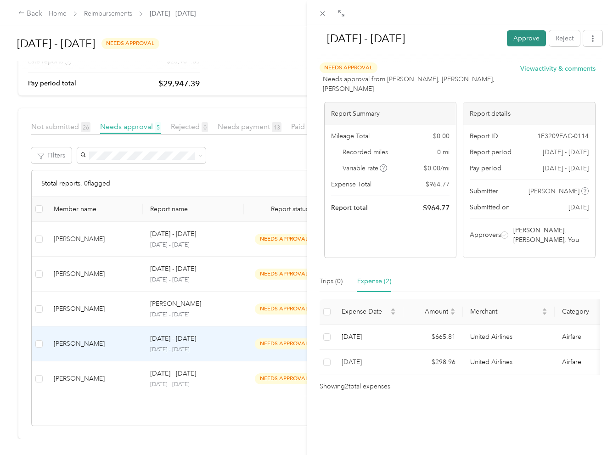
click at [514, 41] on button "Approve" at bounding box center [526, 38] width 39 height 16
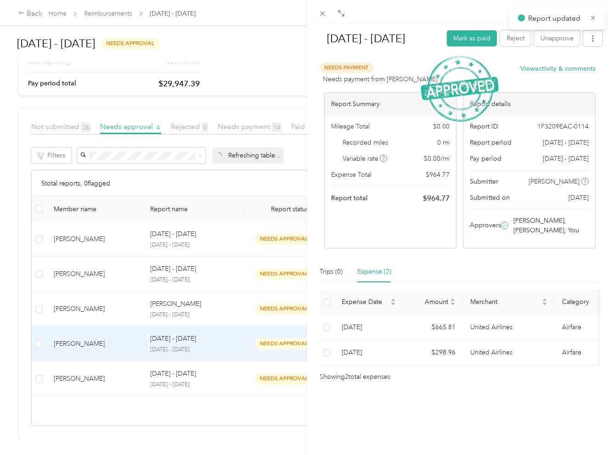
scroll to position [75, 0]
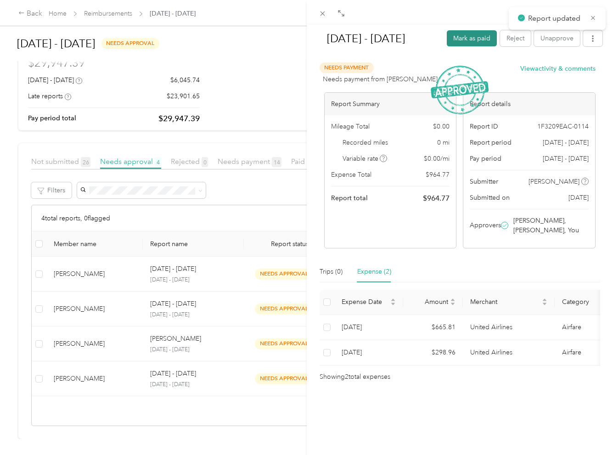
click at [475, 43] on button "Mark as paid" at bounding box center [472, 38] width 50 height 16
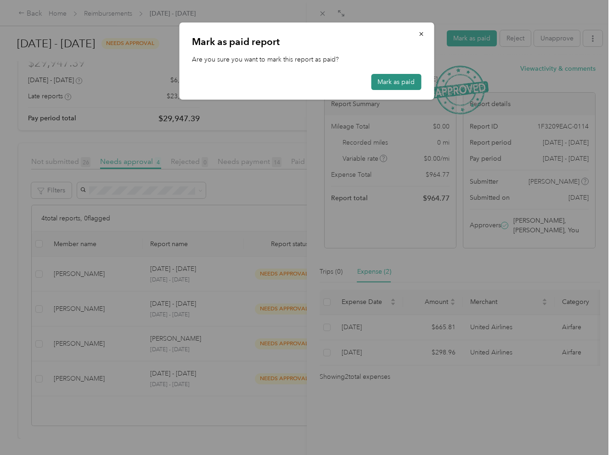
click at [403, 81] on button "Mark as paid" at bounding box center [396, 82] width 50 height 16
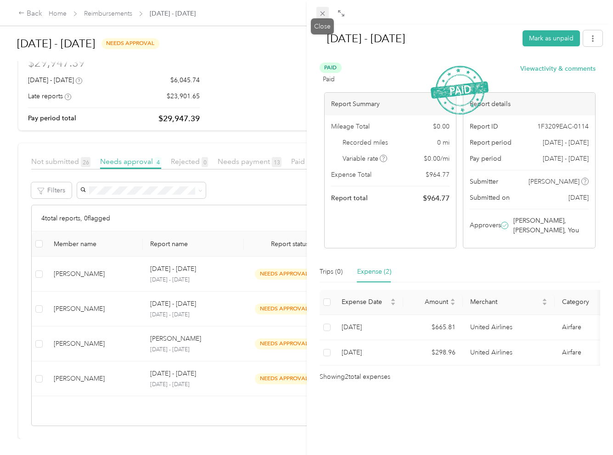
click at [323, 18] on span at bounding box center [322, 13] width 13 height 13
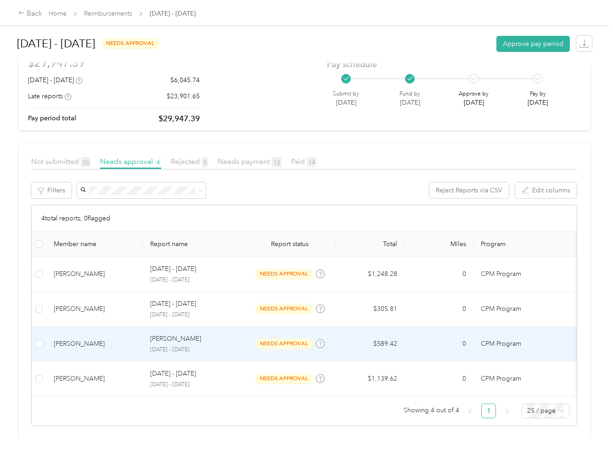
click at [185, 336] on div "[PERSON_NAME]" at bounding box center [193, 339] width 86 height 10
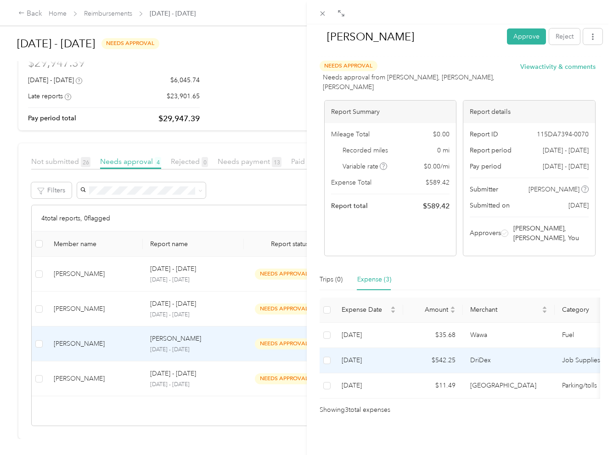
scroll to position [6, 0]
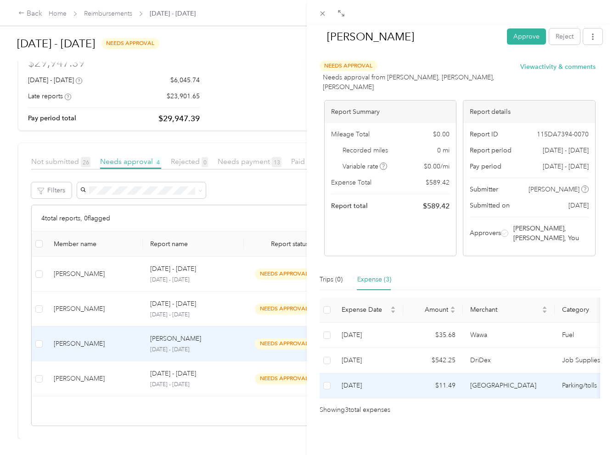
click at [424, 381] on td "$11.49" at bounding box center [433, 385] width 60 height 25
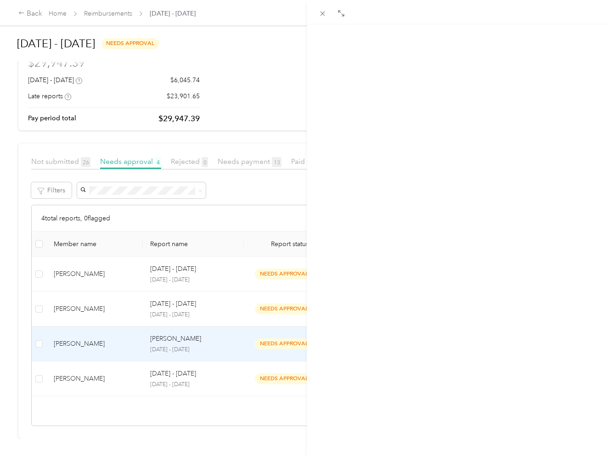
scroll to position [0, 0]
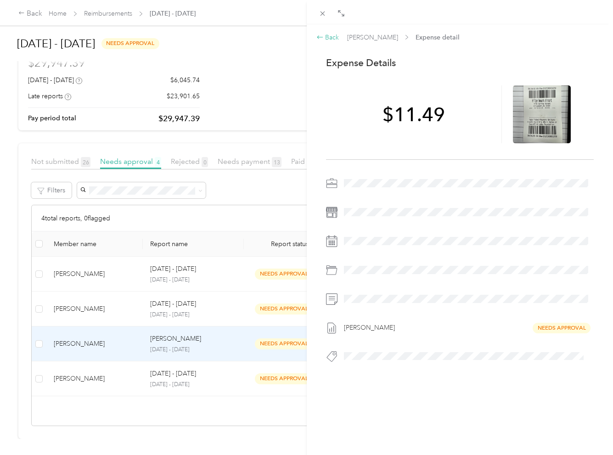
click at [326, 33] on div "Back" at bounding box center [327, 38] width 23 height 10
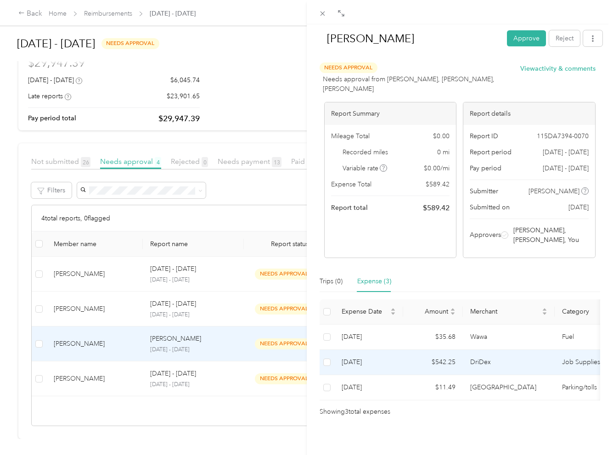
click at [506, 355] on td "DriDex" at bounding box center [509, 362] width 92 height 25
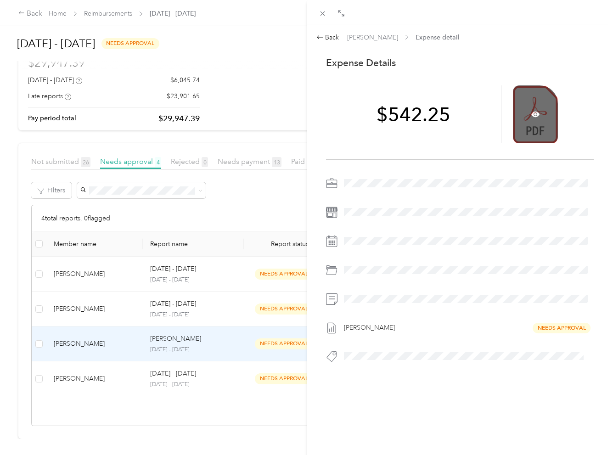
click at [537, 109] on div at bounding box center [535, 114] width 45 height 58
click at [534, 115] on icon at bounding box center [535, 114] width 3 height 3
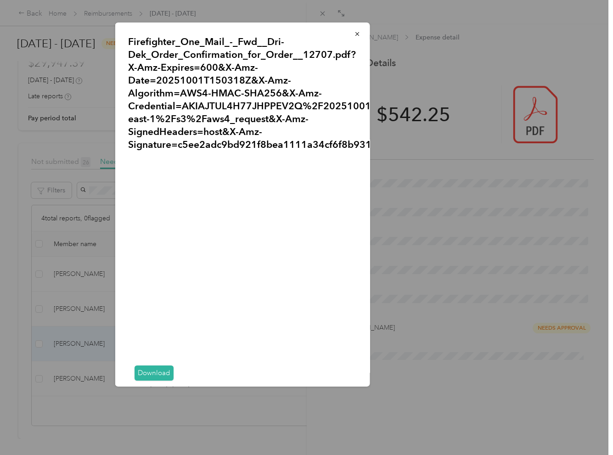
click at [350, 33] on button "button" at bounding box center [356, 34] width 19 height 16
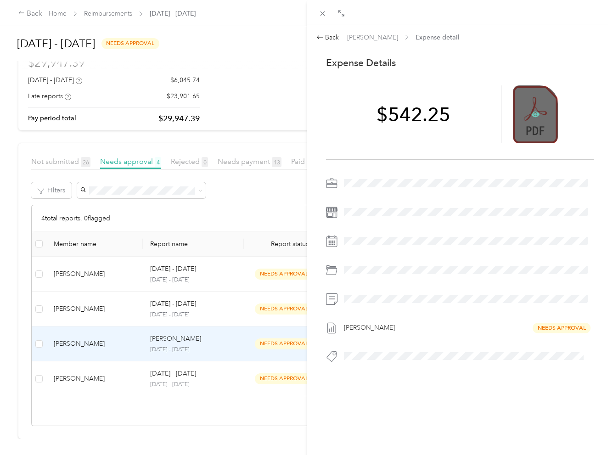
click at [531, 118] on icon at bounding box center [535, 114] width 8 height 8
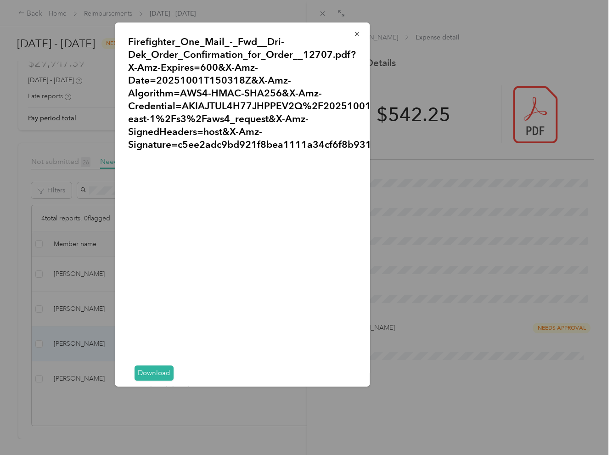
click at [354, 36] on icon "button" at bounding box center [356, 34] width 6 height 6
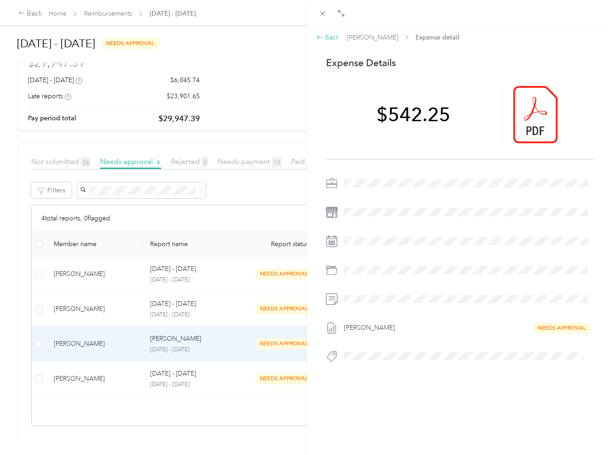
click at [329, 37] on div "Back" at bounding box center [327, 38] width 23 height 10
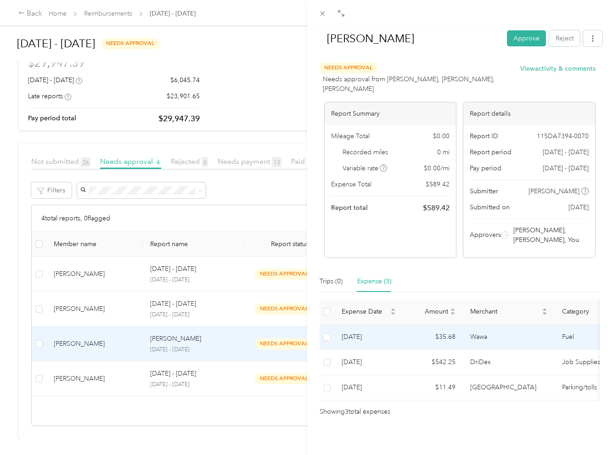
click at [485, 338] on td "Wawa" at bounding box center [509, 337] width 92 height 25
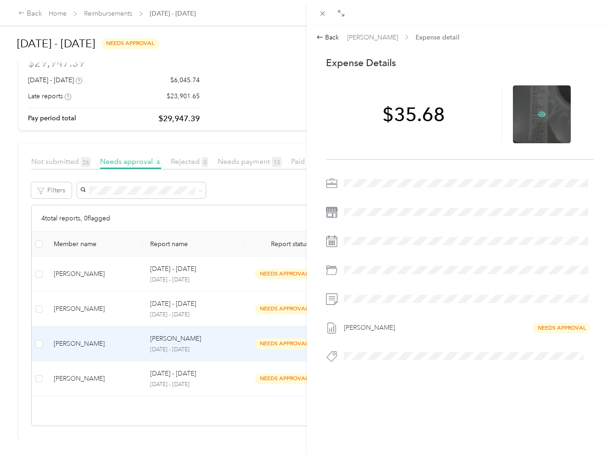
click at [537, 116] on icon at bounding box center [541, 114] width 8 height 8
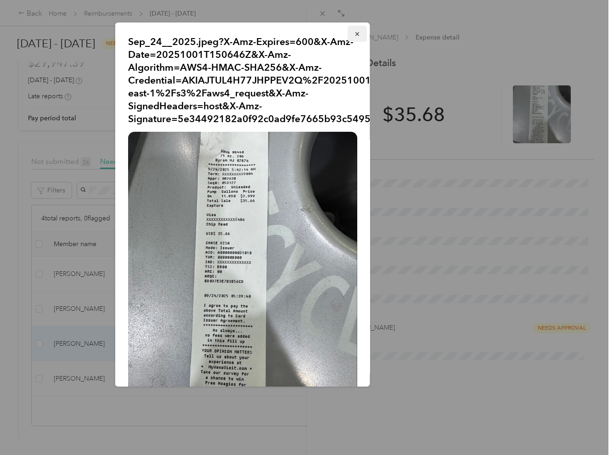
click at [353, 34] on icon "button" at bounding box center [356, 34] width 6 height 6
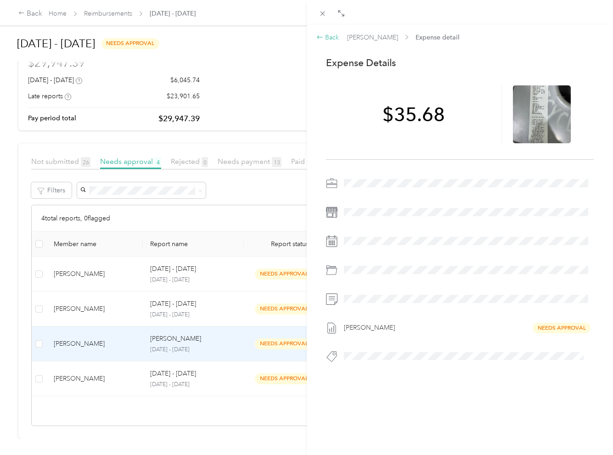
click at [333, 38] on div "Back" at bounding box center [327, 38] width 23 height 10
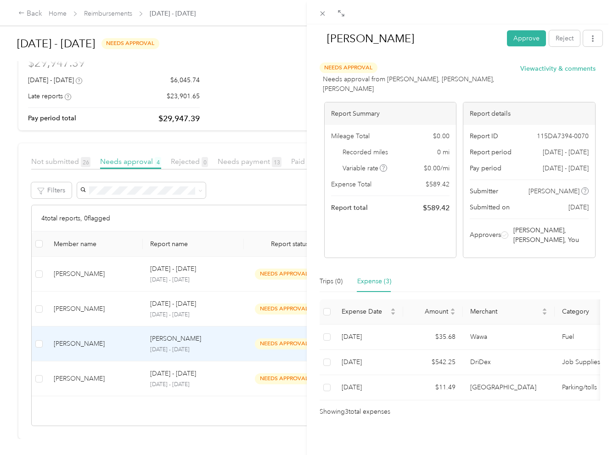
click at [524, 38] on button "Approve" at bounding box center [526, 38] width 39 height 16
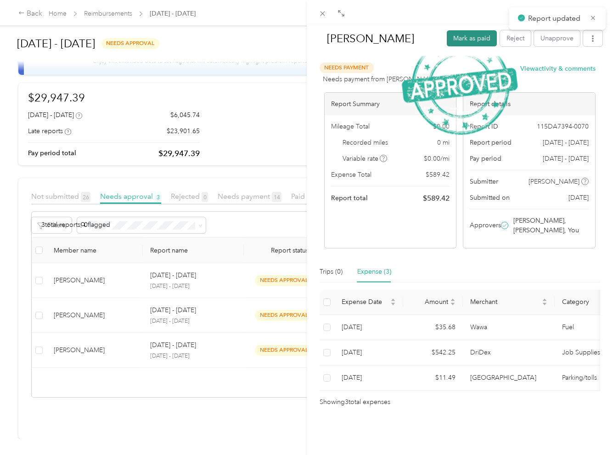
scroll to position [41, 0]
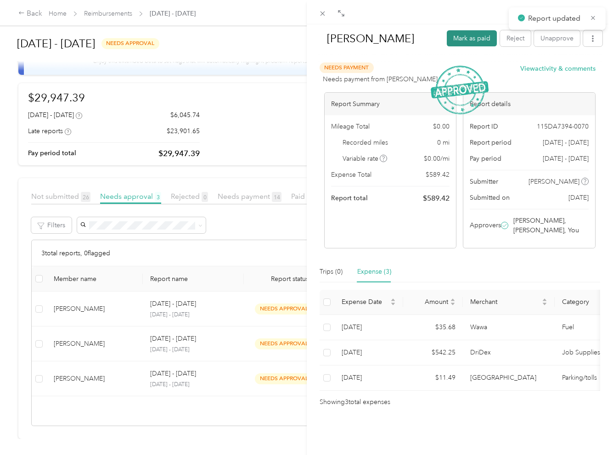
click at [471, 39] on button "Mark as paid" at bounding box center [472, 38] width 50 height 16
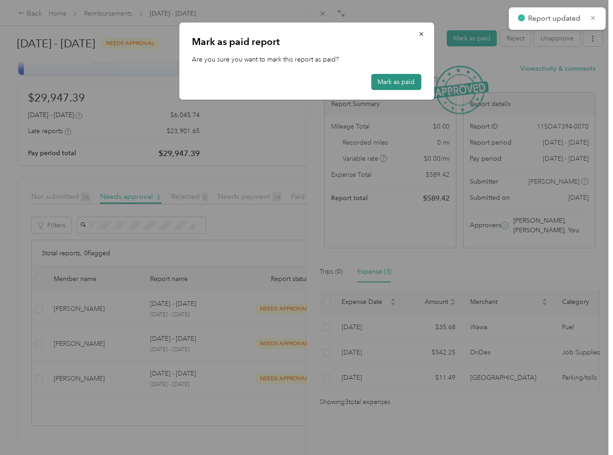
click at [393, 85] on button "Mark as paid" at bounding box center [396, 82] width 50 height 16
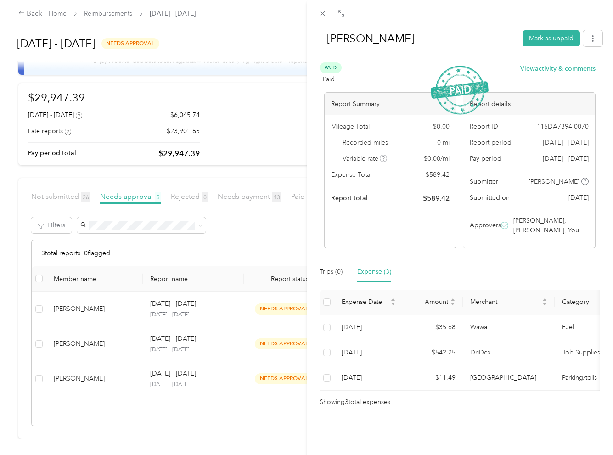
click at [285, 120] on div "[PERSON_NAME] R [PERSON_NAME] as unpaid Paid Paid View activity & comments Repo…" at bounding box center [306, 227] width 613 height 455
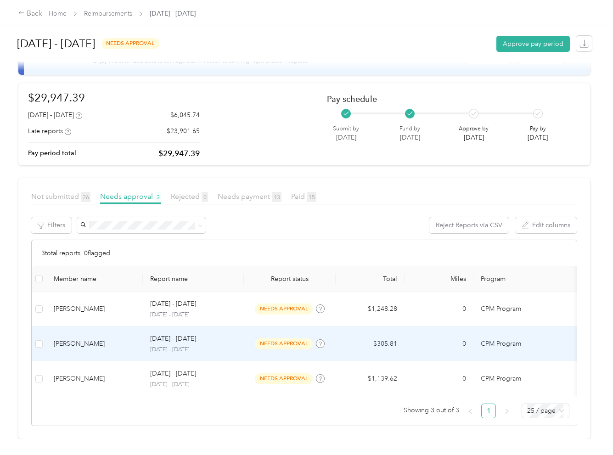
click at [236, 339] on td "[DATE] - [DATE] [DATE] - [DATE]" at bounding box center [193, 343] width 101 height 35
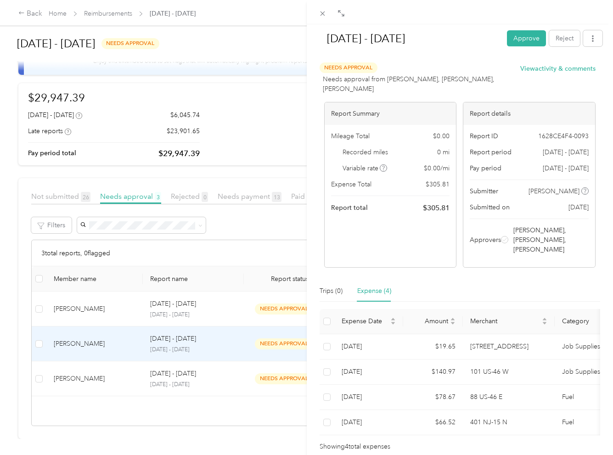
click at [104, 311] on div "[DATE] - [DATE] Approve Reject Needs Approval Needs approval from [PERSON_NAME]…" at bounding box center [306, 227] width 613 height 455
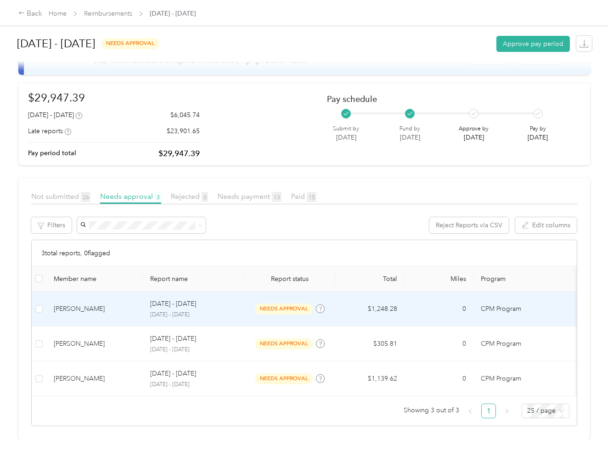
click at [116, 308] on div "[PERSON_NAME]" at bounding box center [95, 309] width 82 height 10
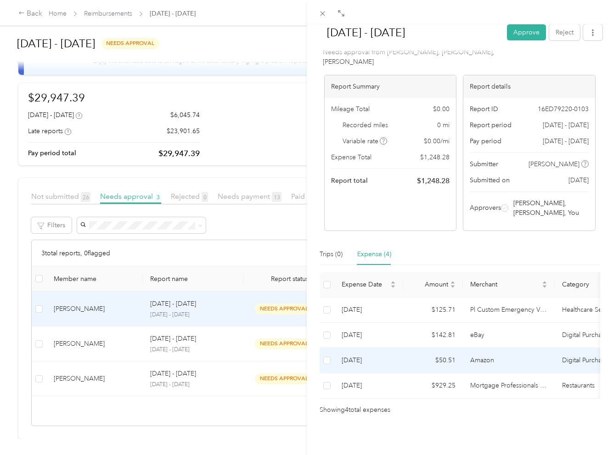
scroll to position [32, 0]
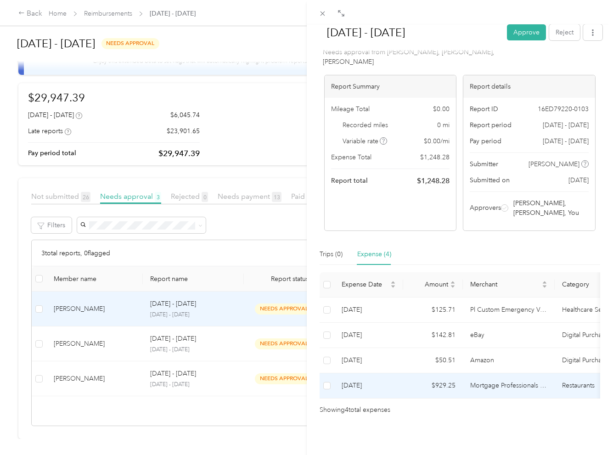
click at [397, 383] on td "[DATE]" at bounding box center [368, 385] width 69 height 25
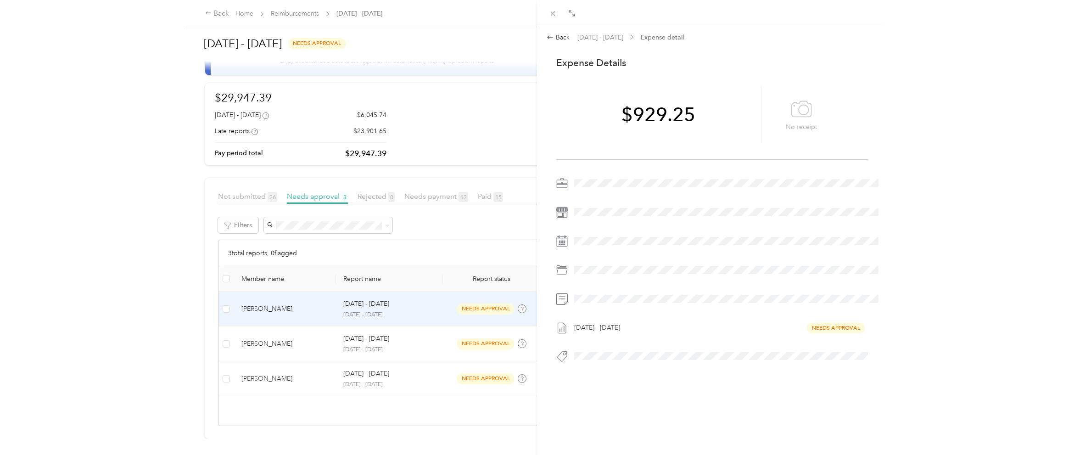
scroll to position [39, 0]
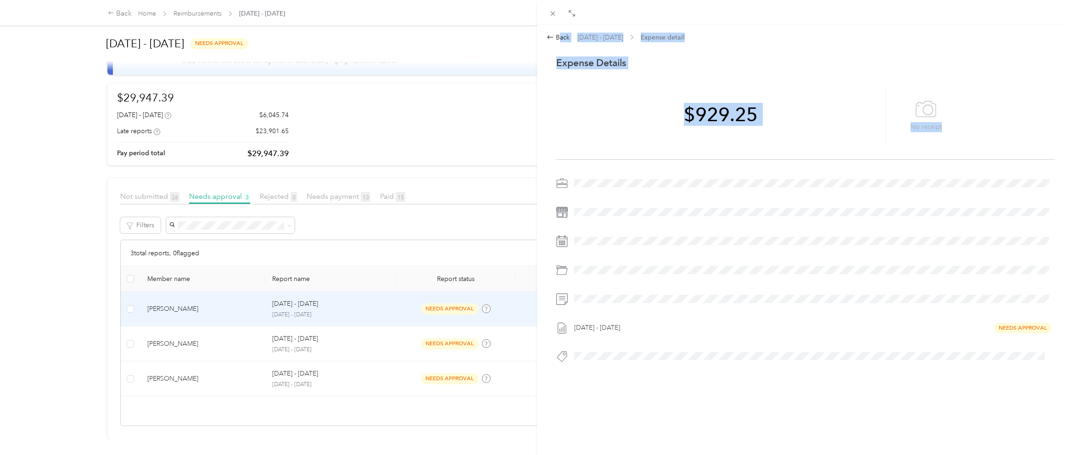
click at [532, 234] on div "Back [DATE] - [DATE] Expense detail This expense cannot be edited because it is…" at bounding box center [537, 227] width 1074 height 455
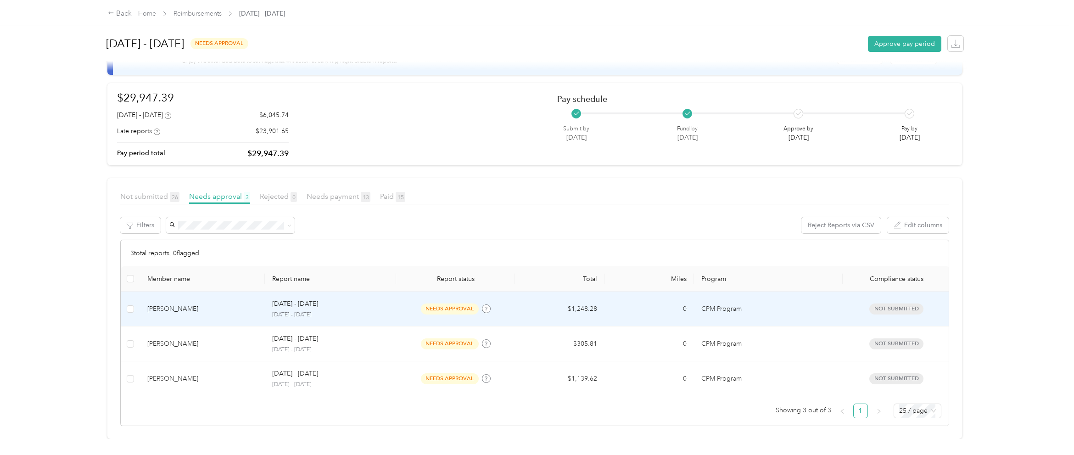
click at [369, 302] on div "[DATE] - [DATE]" at bounding box center [330, 304] width 117 height 10
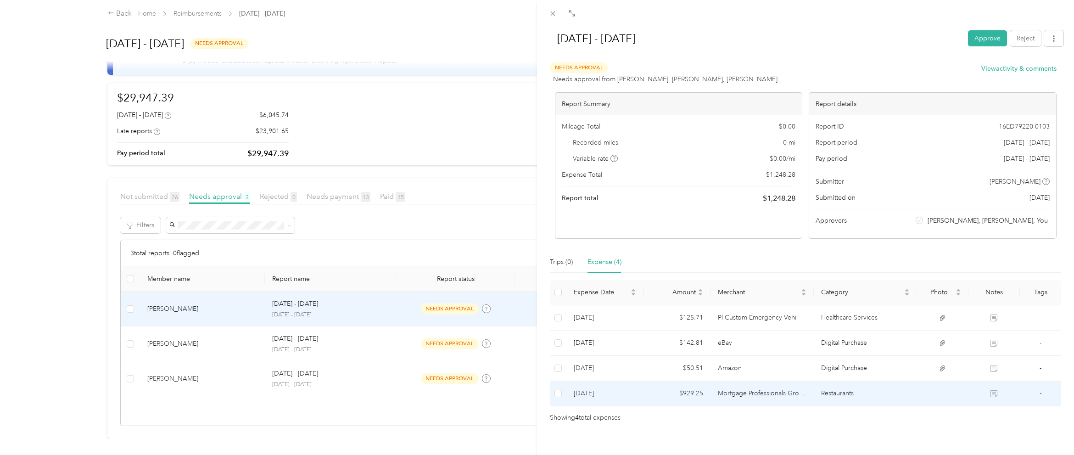
click at [710, 394] on td "Mortgage Professionals Group Inc" at bounding box center [762, 393] width 103 height 25
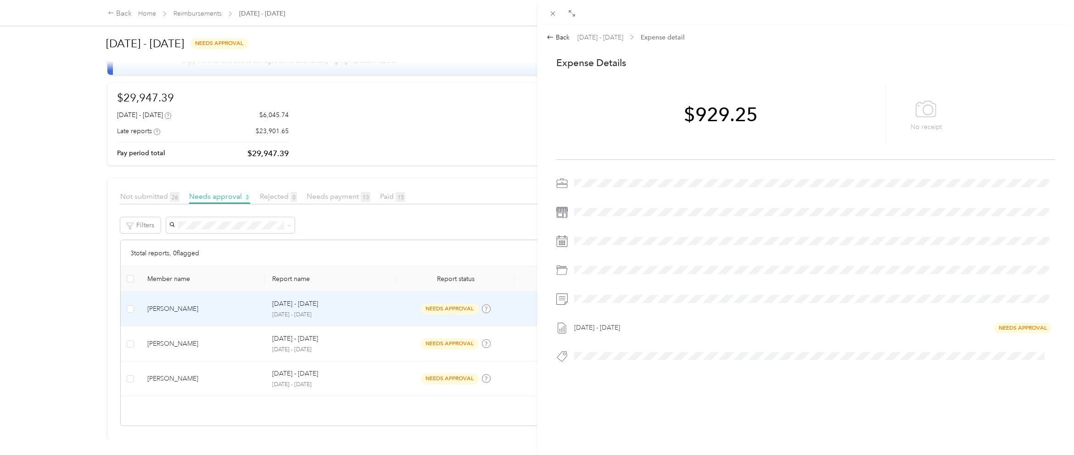
click at [395, 304] on div "Back [DATE] - [DATE] Expense detail This expense cannot be edited because it is…" at bounding box center [537, 227] width 1074 height 455
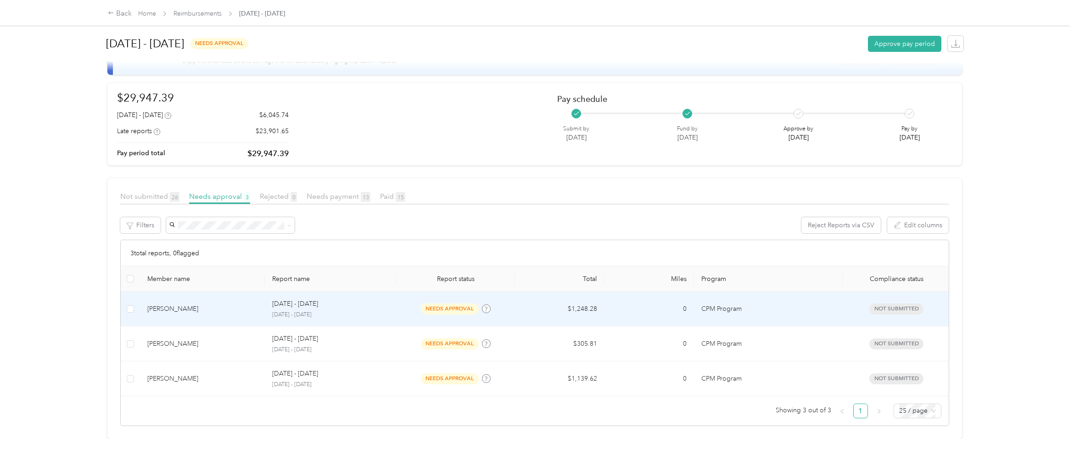
click at [383, 304] on div "[DATE] - [DATE]" at bounding box center [330, 304] width 117 height 10
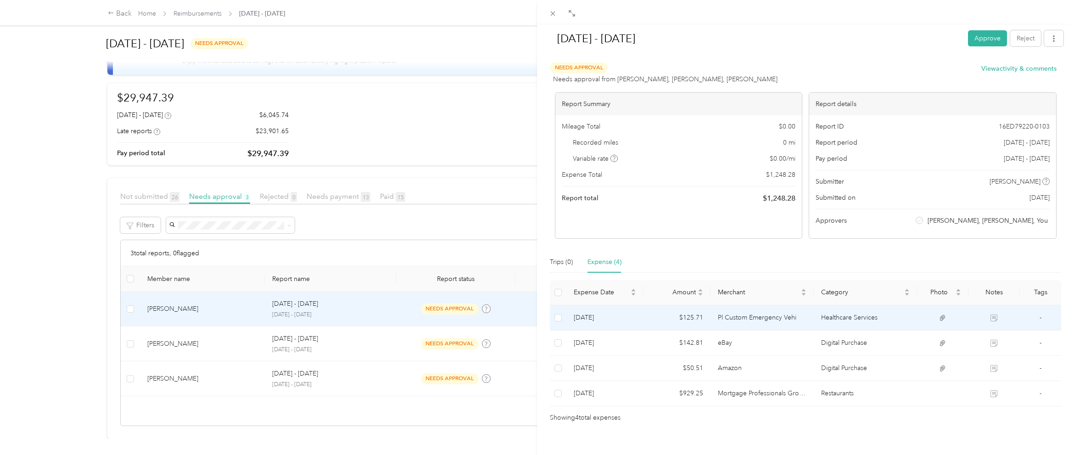
click at [710, 323] on td "Pl Custom Emergency Vehi" at bounding box center [762, 317] width 103 height 25
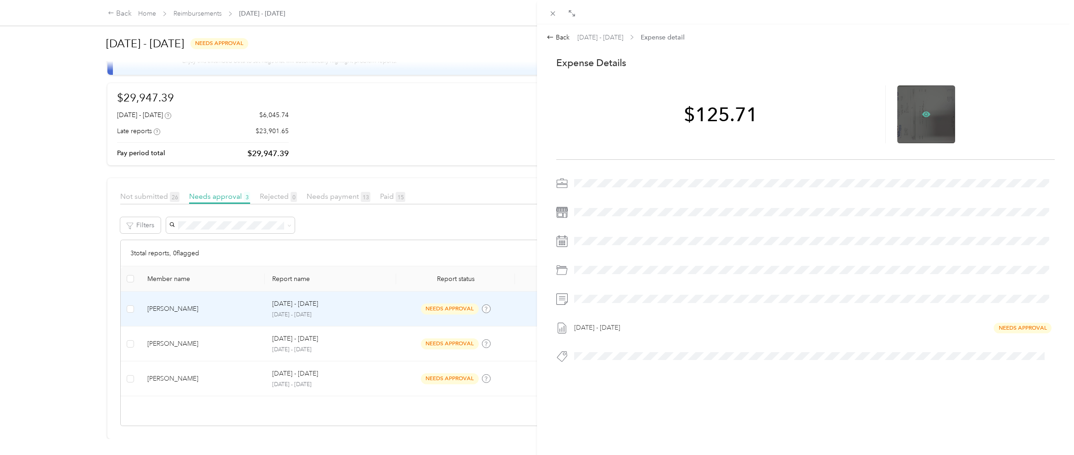
click at [710, 115] on icon at bounding box center [926, 114] width 8 height 8
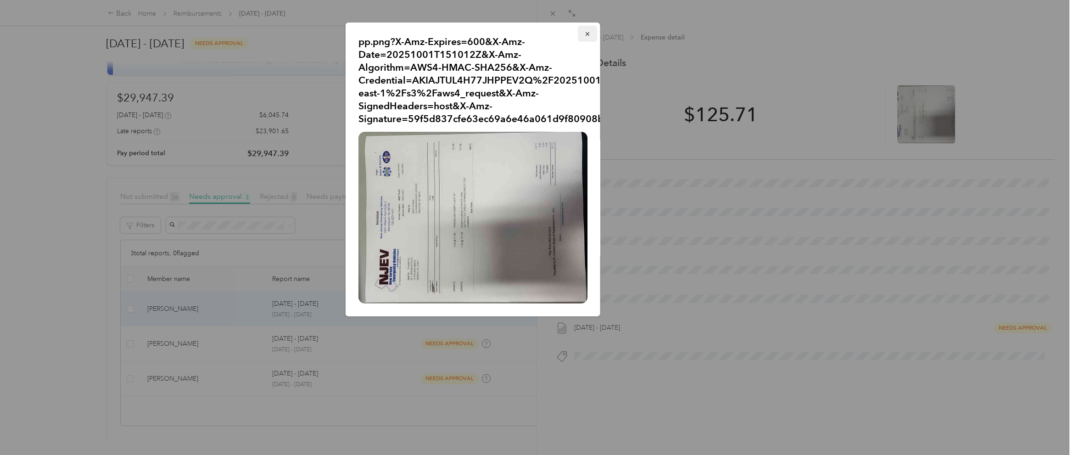
click at [593, 32] on button "button" at bounding box center [587, 34] width 19 height 16
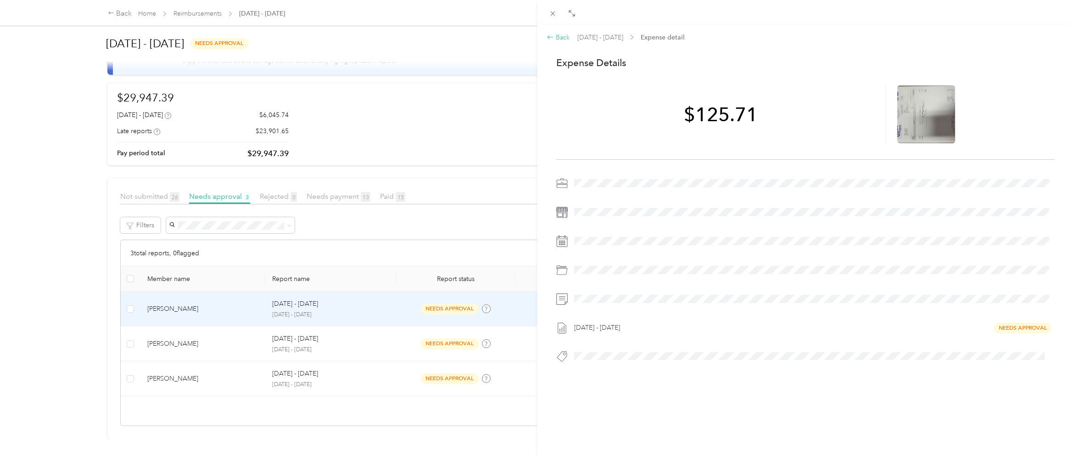
click at [557, 36] on div "Back" at bounding box center [558, 38] width 23 height 10
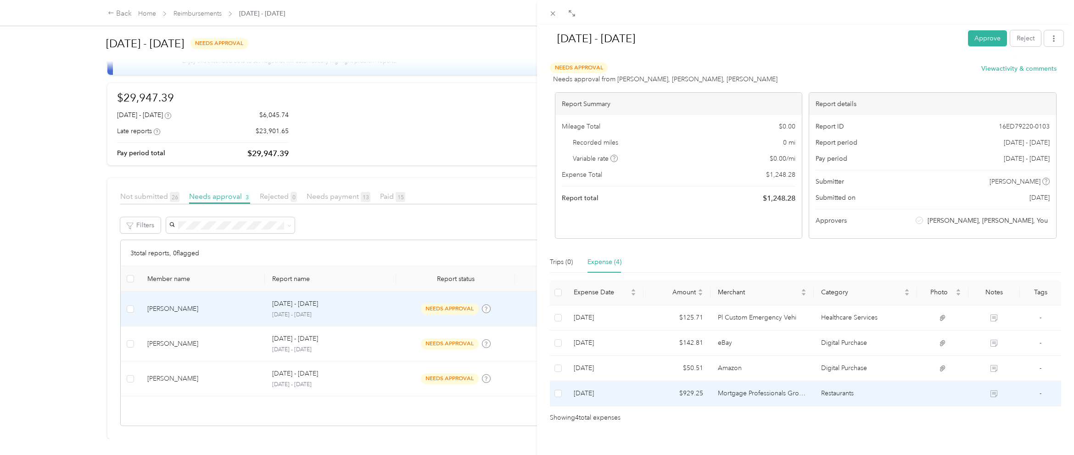
click at [710, 401] on td "Mortgage Professionals Group Inc" at bounding box center [762, 393] width 103 height 25
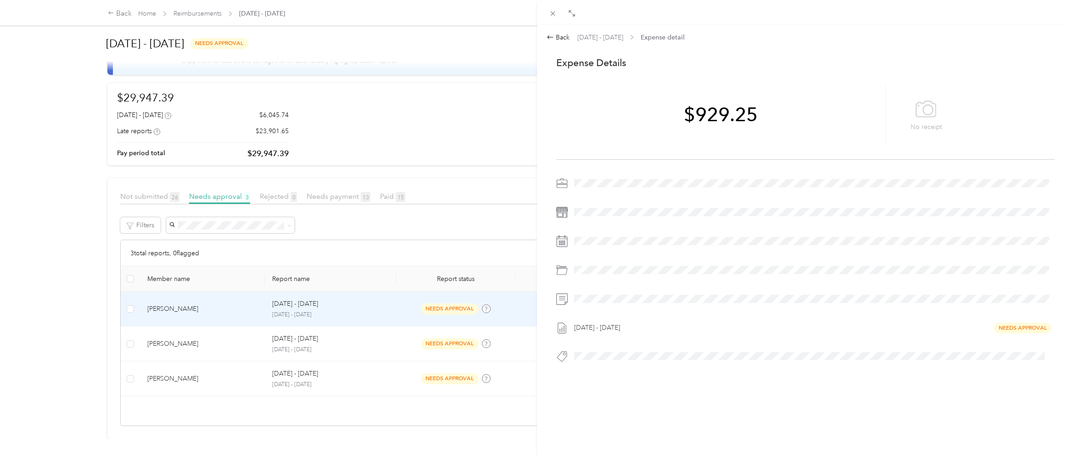
click at [400, 303] on div "Back [DATE] - [DATE] Expense detail This expense cannot be edited because it is…" at bounding box center [537, 227] width 1074 height 455
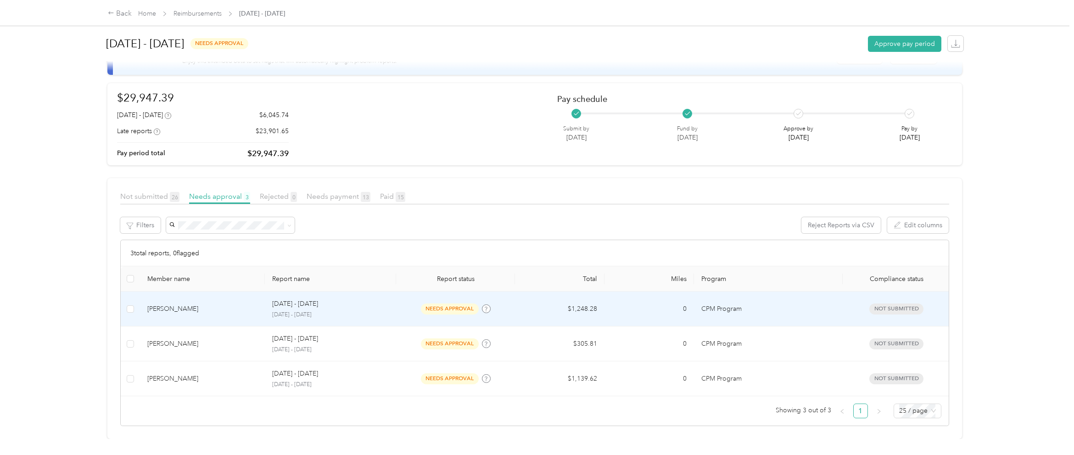
click at [533, 303] on td "$1,248.28" at bounding box center [560, 308] width 90 height 35
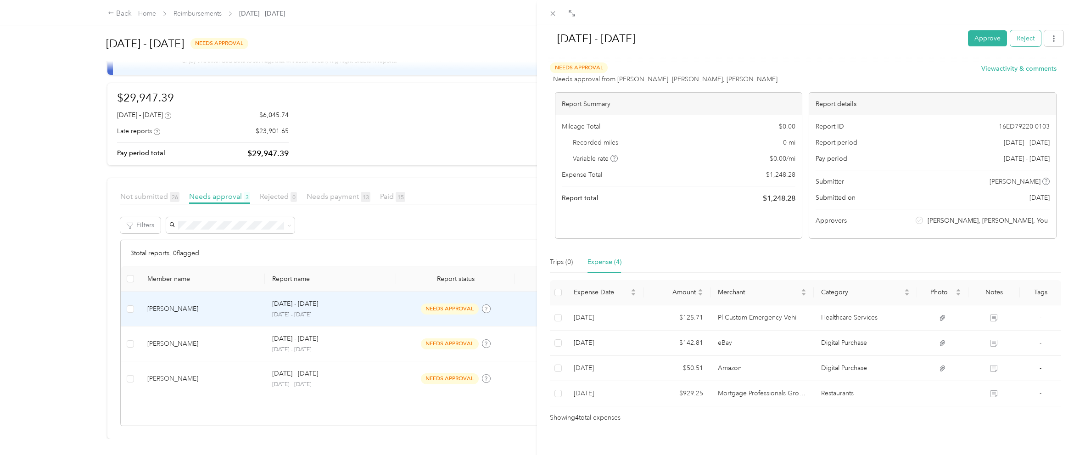
click at [710, 43] on button "Reject" at bounding box center [1025, 38] width 31 height 16
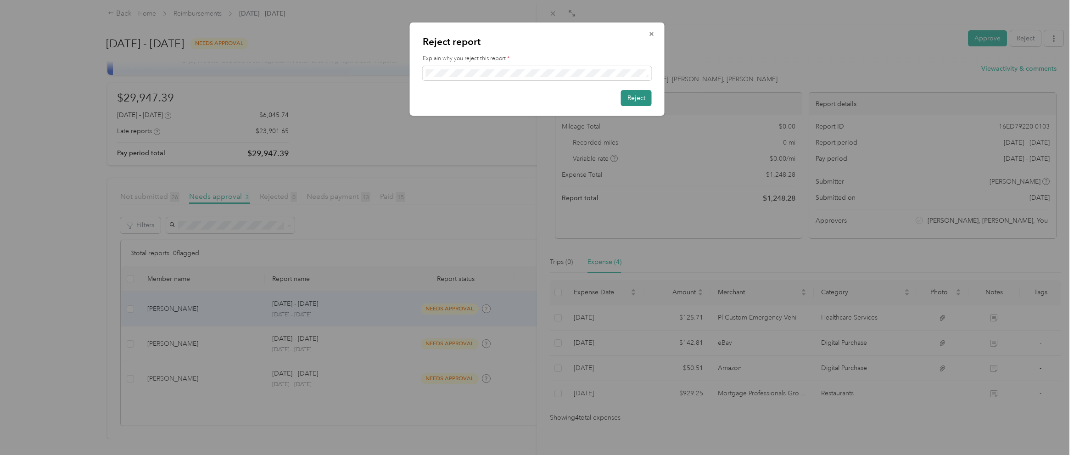
click at [644, 97] on button "Reject" at bounding box center [636, 98] width 31 height 16
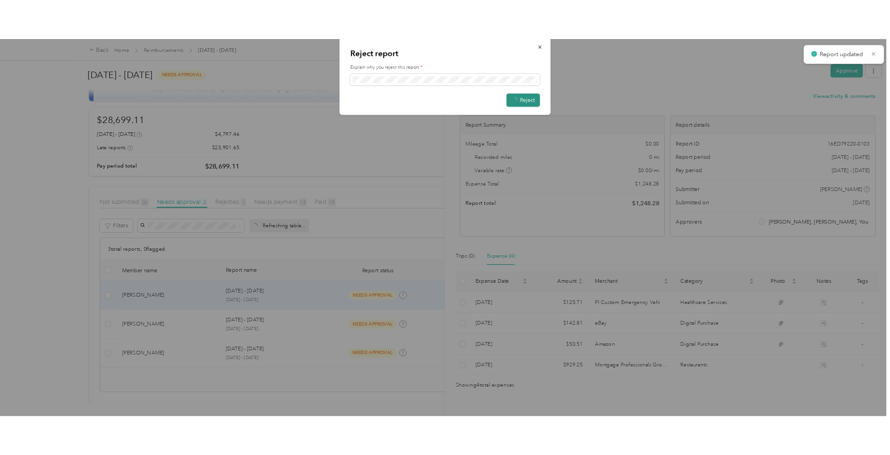
scroll to position [4, 0]
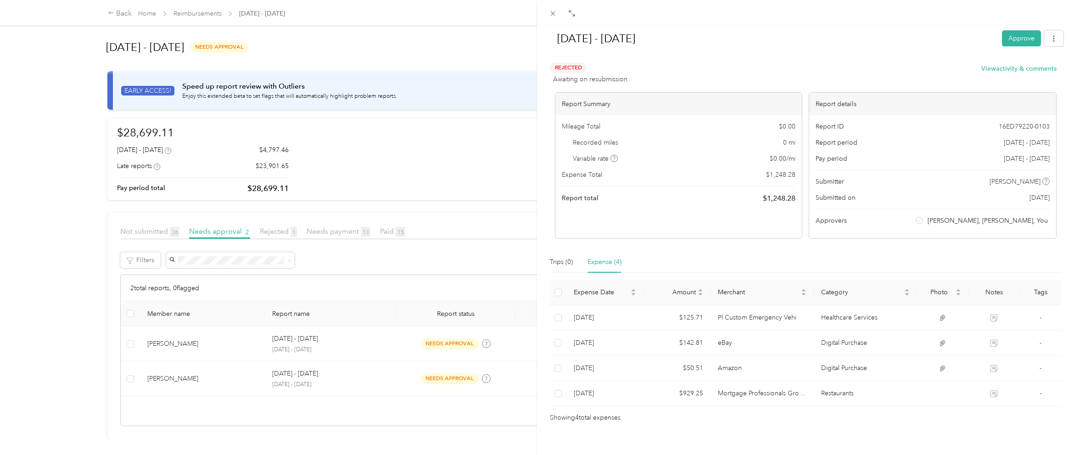
click at [353, 339] on div "[DATE] - [DATE] Approve Rejected Awaiting on resubmission View activity & comme…" at bounding box center [537, 227] width 1074 height 455
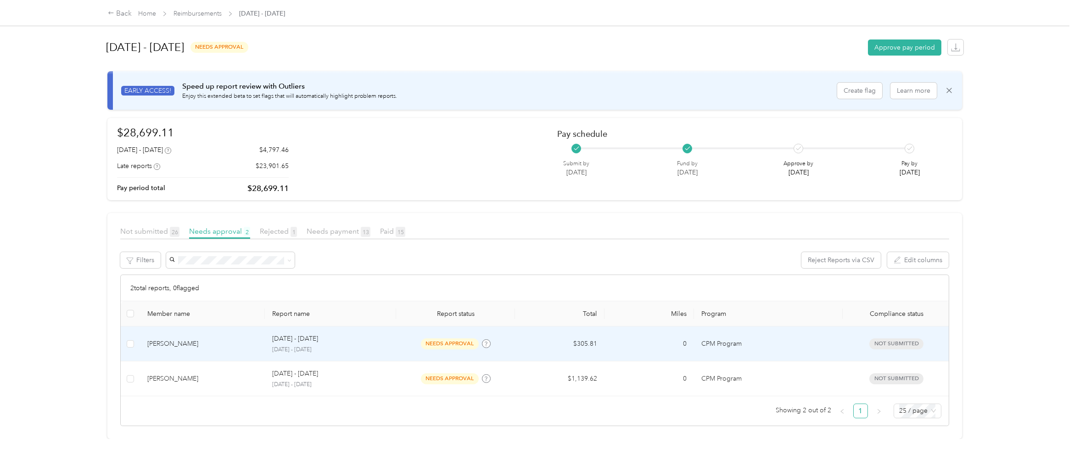
click at [354, 340] on div "[DATE] - [DATE]" at bounding box center [330, 339] width 117 height 10
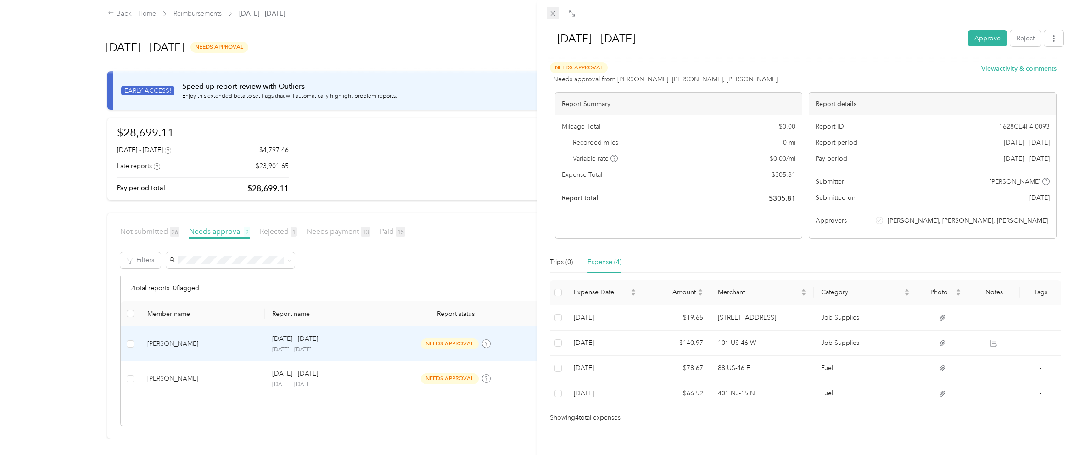
click at [554, 13] on icon at bounding box center [553, 14] width 8 height 8
